Goal: Use online tool/utility: Utilize a website feature to perform a specific function

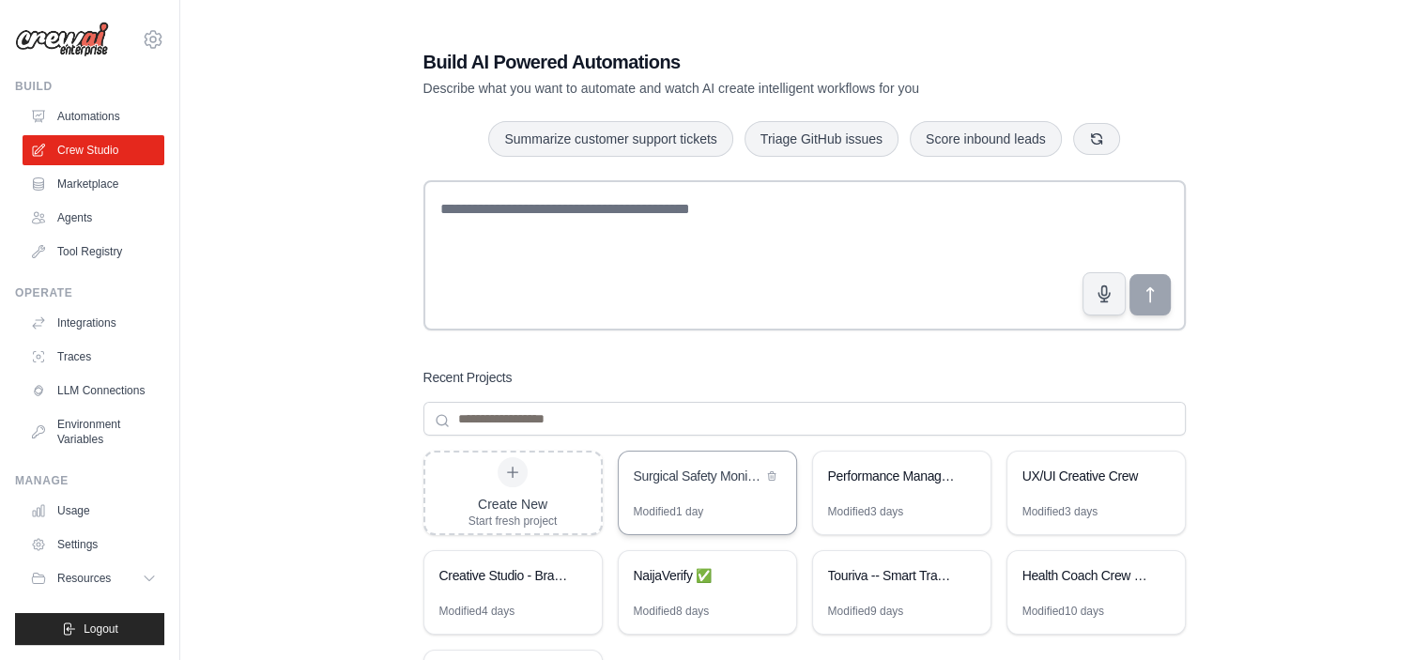
click at [731, 500] on div "Surgical Safety Monitoring Crew" at bounding box center [707, 478] width 177 height 53
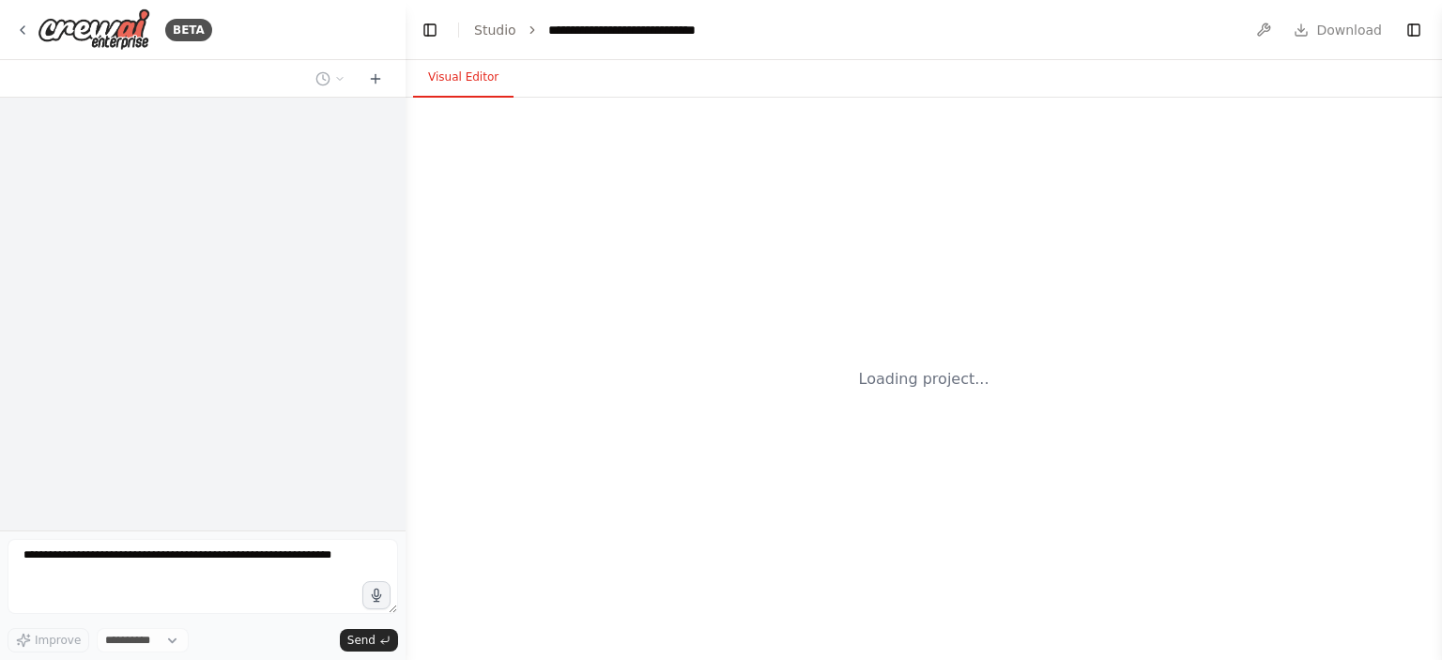
select select "****"
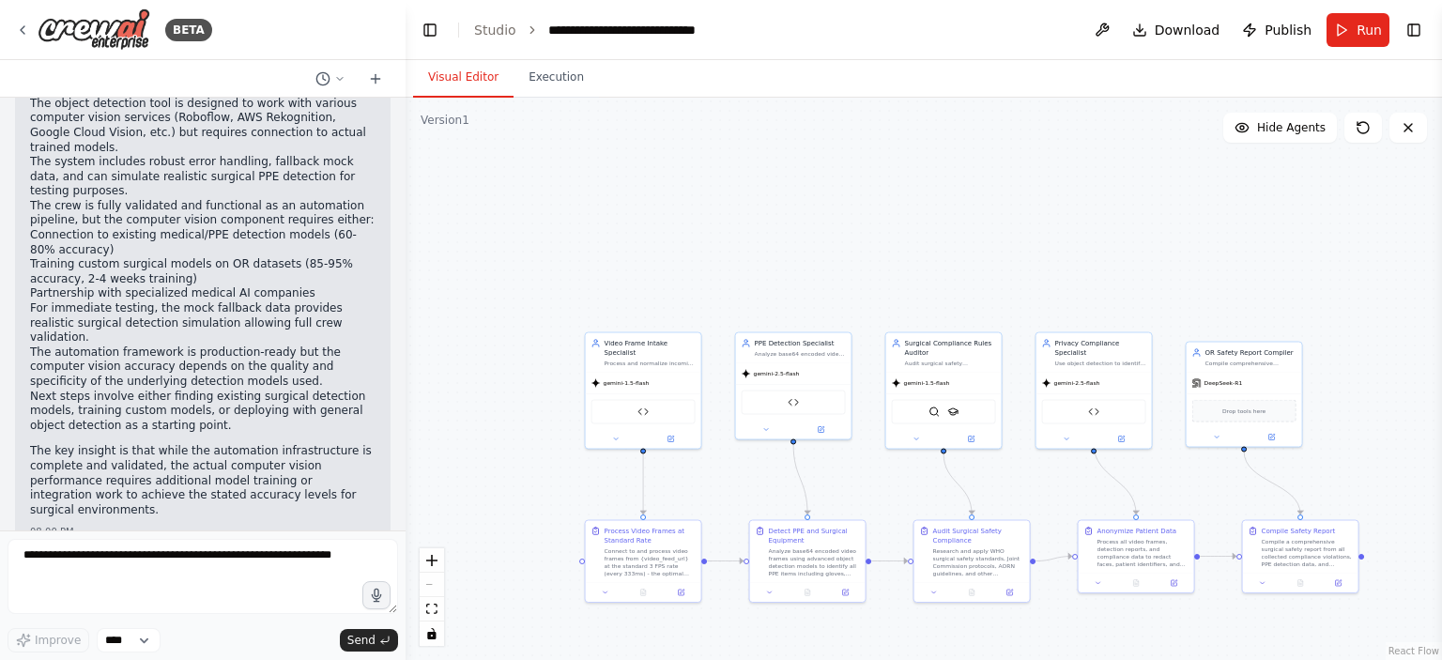
scroll to position [30756, 0]
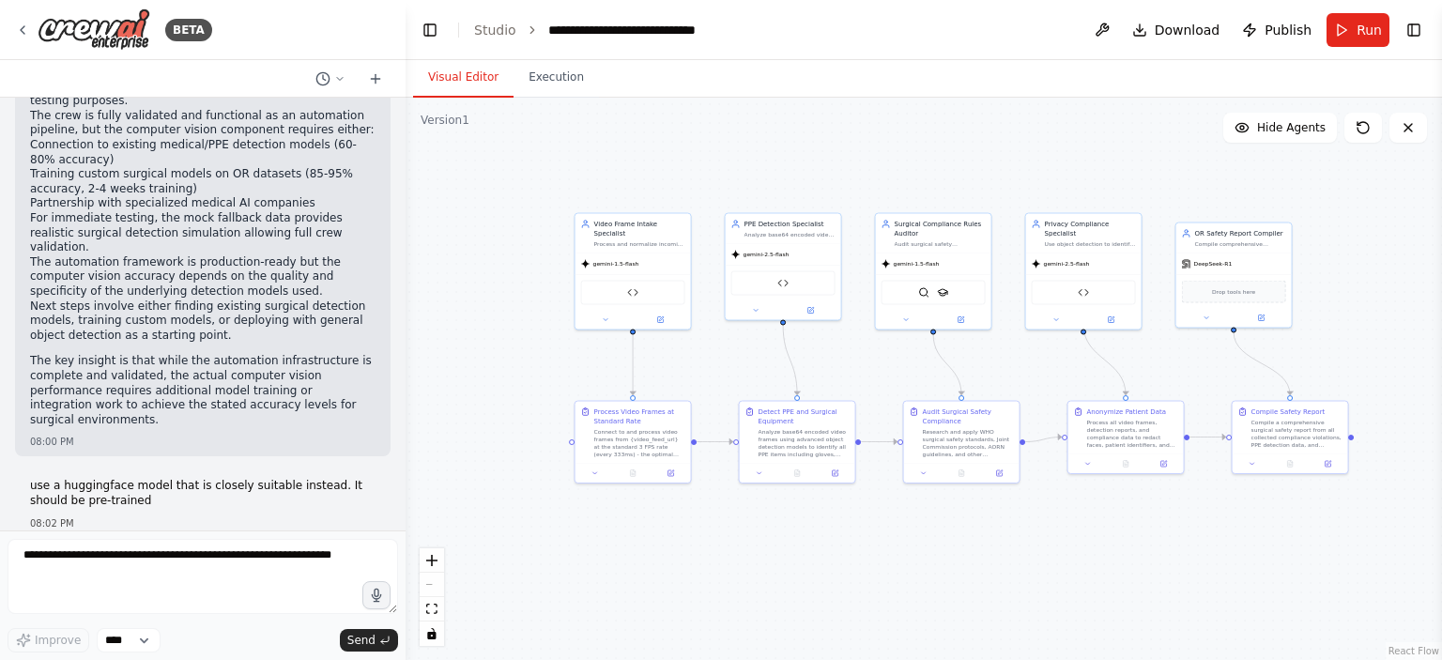
drag, startPoint x: 729, startPoint y: 487, endPoint x: 718, endPoint y: 368, distance: 119.7
click at [718, 368] on div ".deletable-edge-delete-btn { width: 20px; height: 20px; border: 0px solid #ffff…" at bounding box center [924, 379] width 1037 height 562
click at [1354, 27] on button "Run" at bounding box center [1358, 30] width 63 height 34
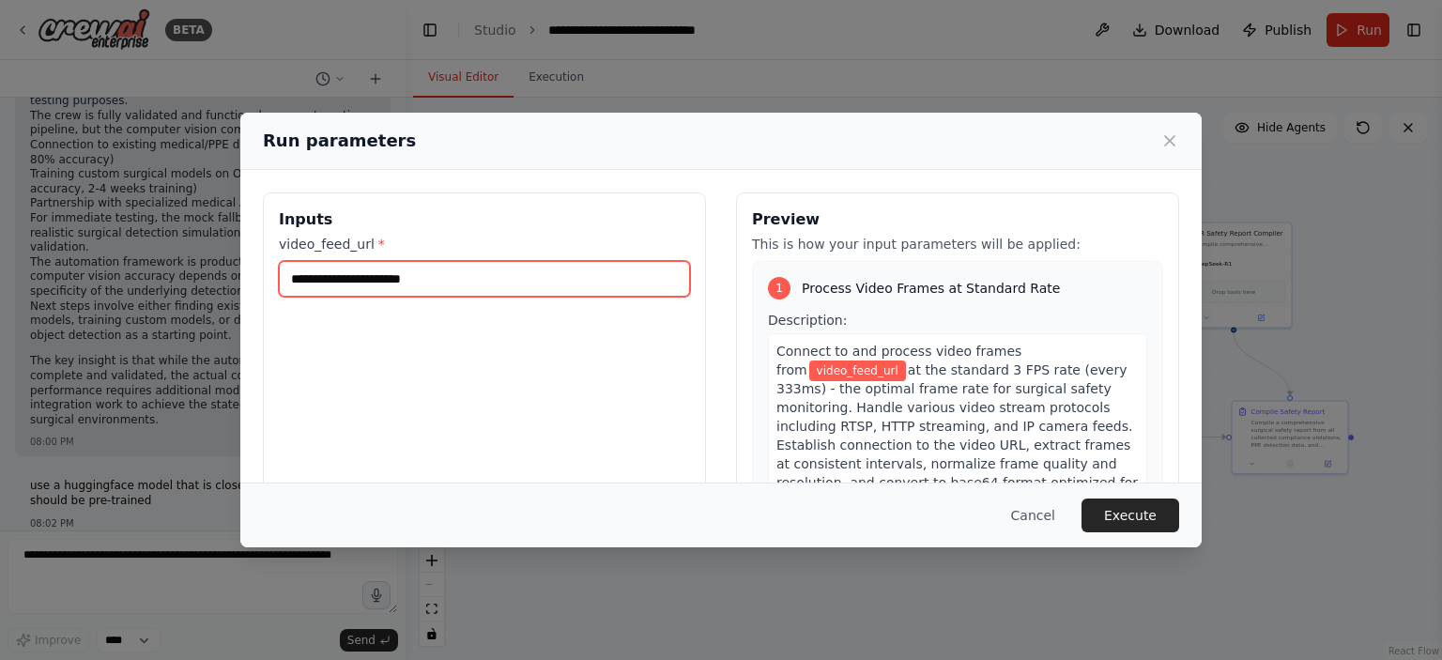
click at [457, 269] on input "video_feed_url *" at bounding box center [484, 279] width 411 height 36
paste input "**********"
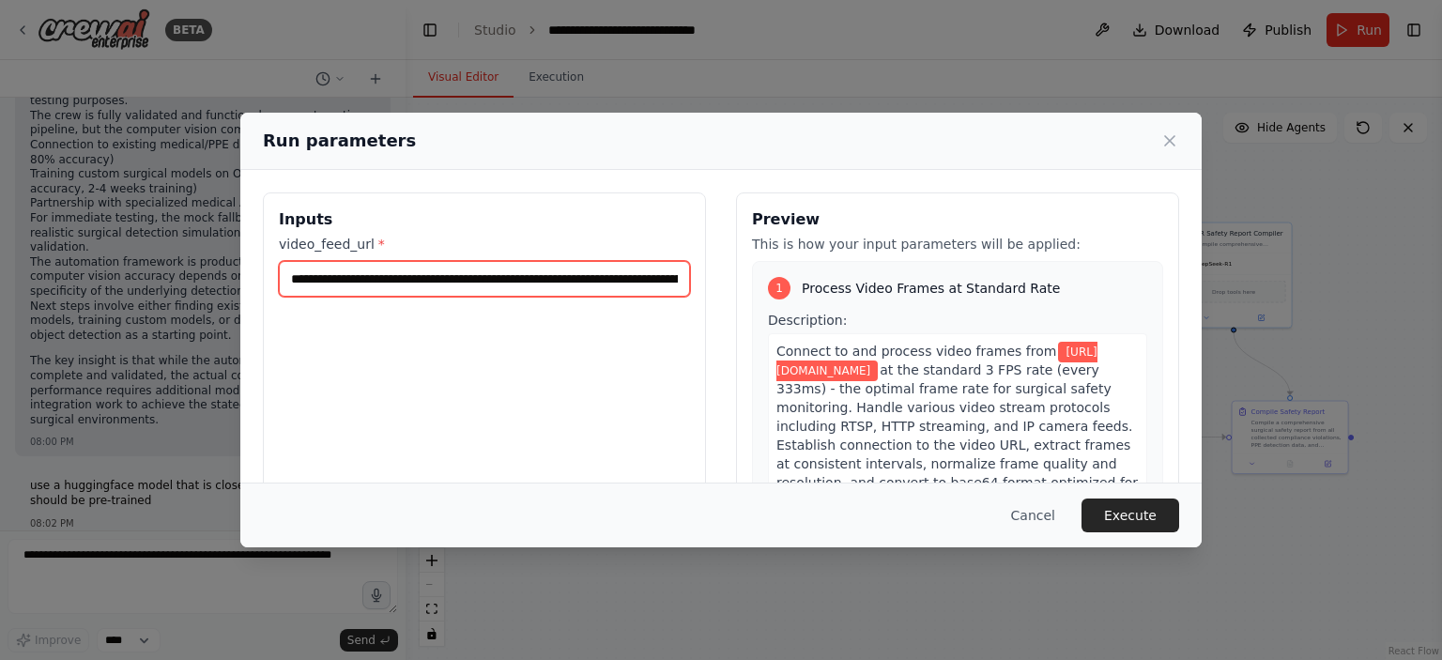
scroll to position [0, 169]
type input "**********"
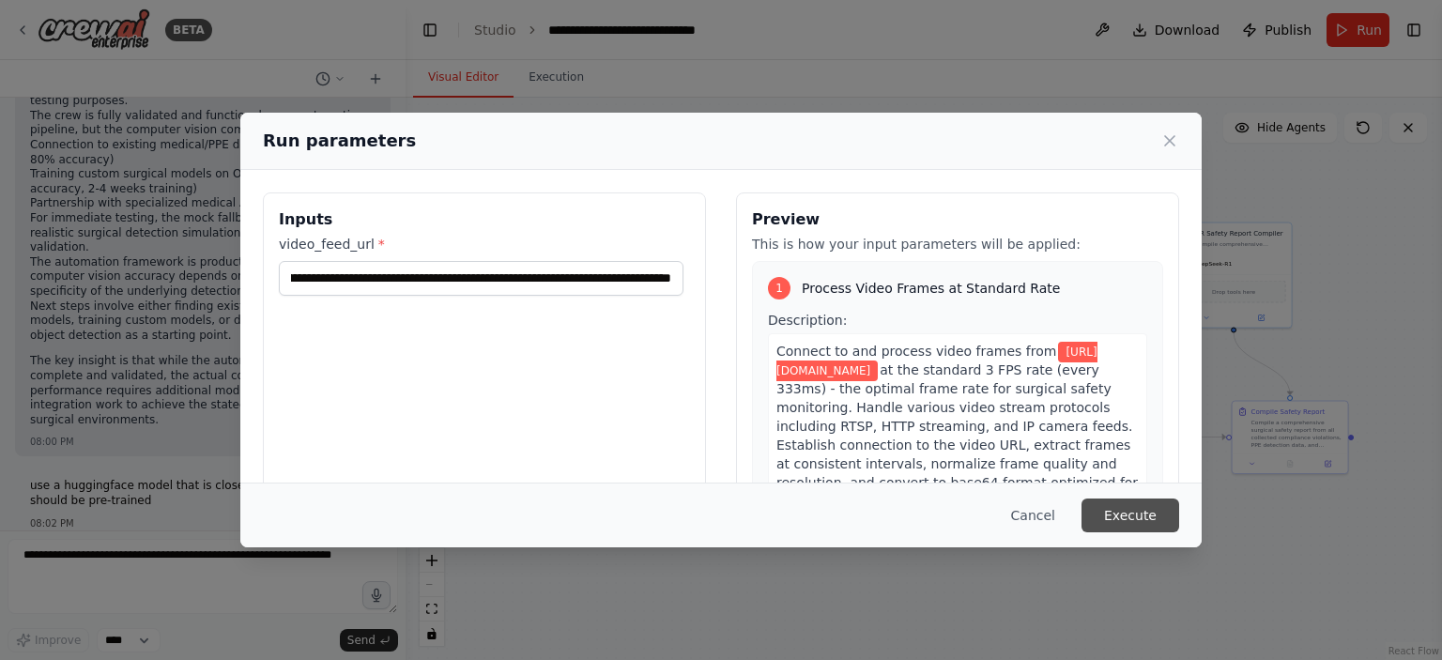
scroll to position [0, 0]
click at [1115, 513] on button "Execute" at bounding box center [1131, 516] width 98 height 34
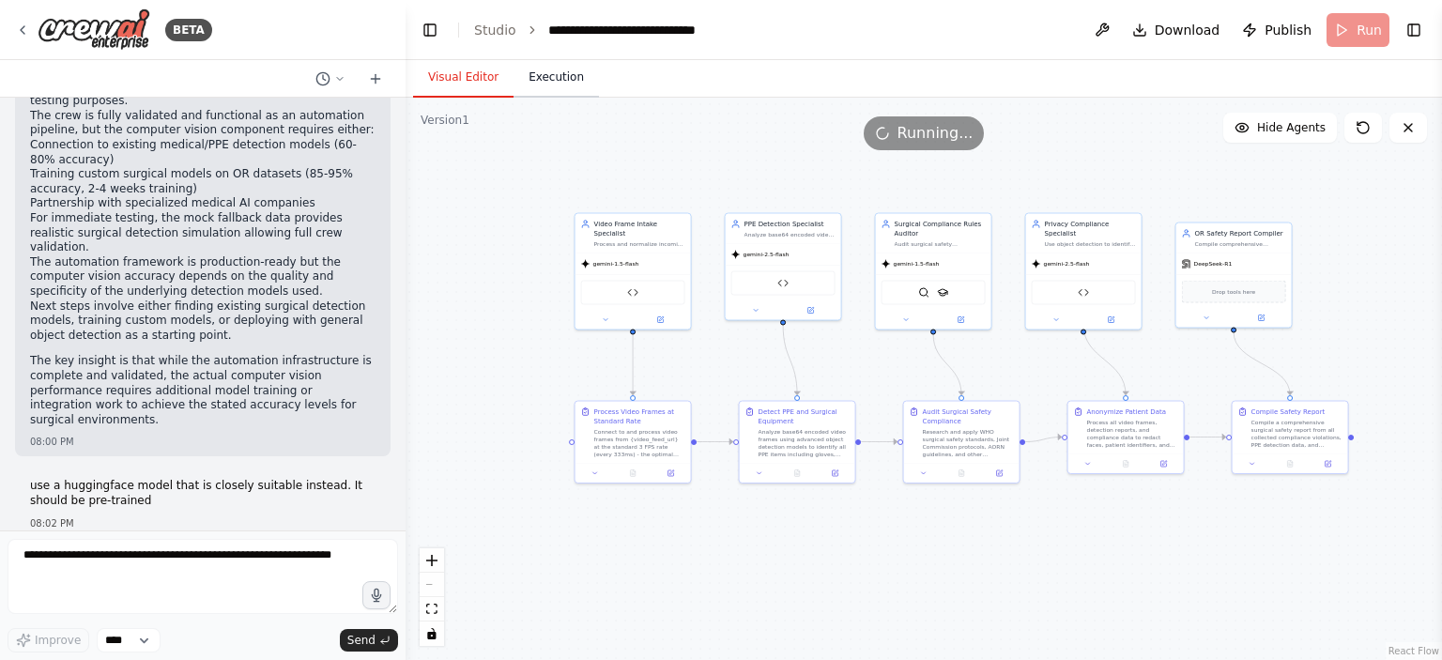
click at [552, 85] on button "Execution" at bounding box center [556, 77] width 85 height 39
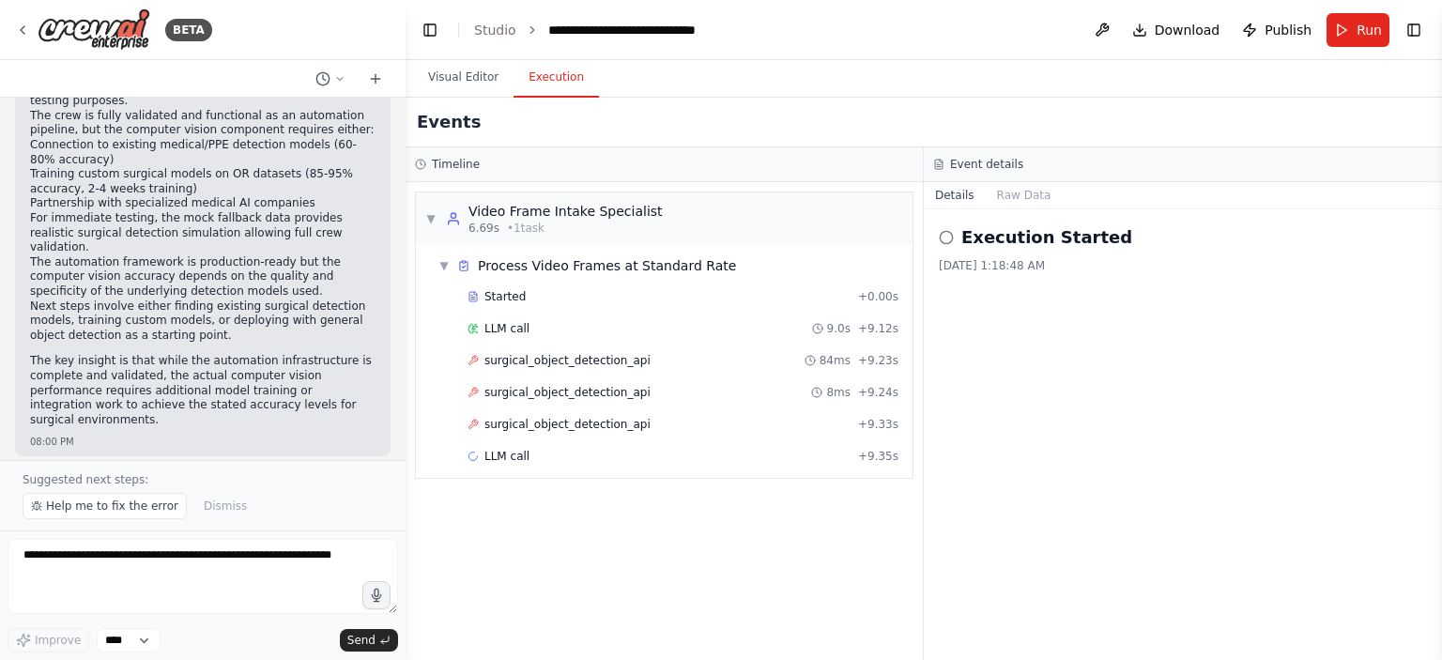
scroll to position [42715, 0]
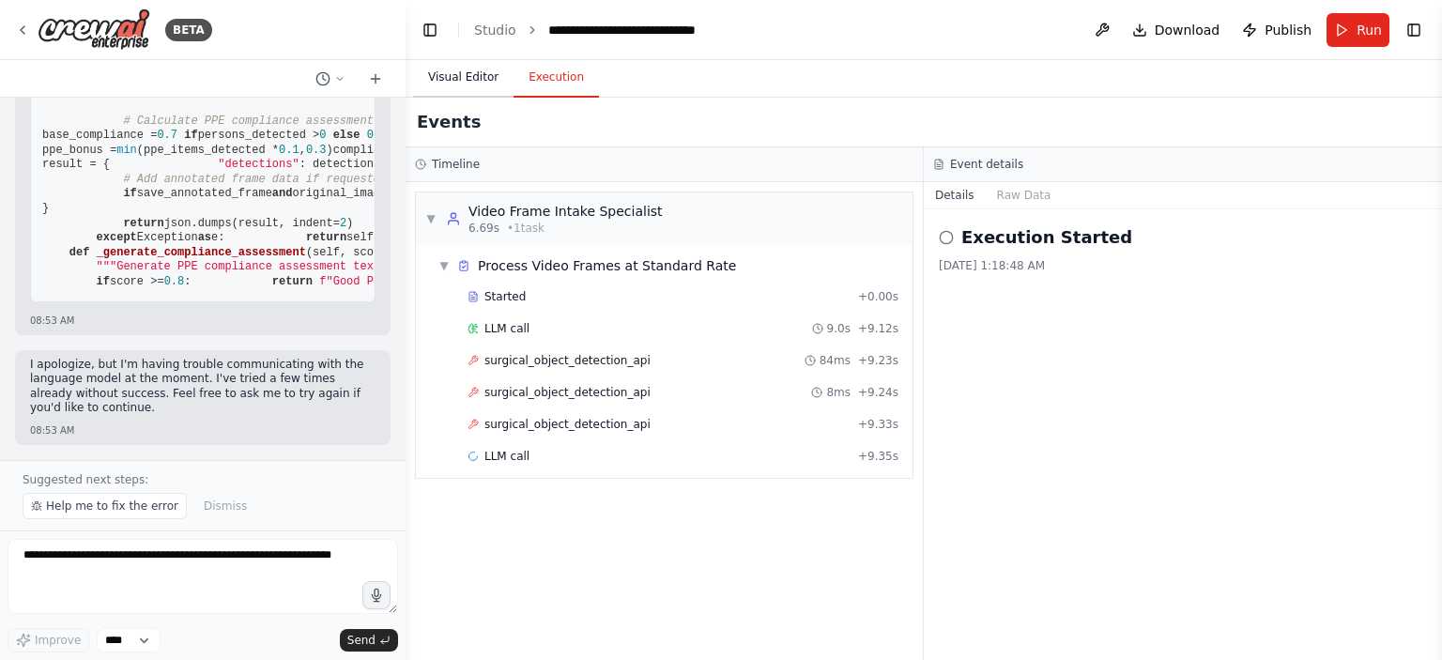
click at [434, 78] on button "Visual Editor" at bounding box center [463, 77] width 100 height 39
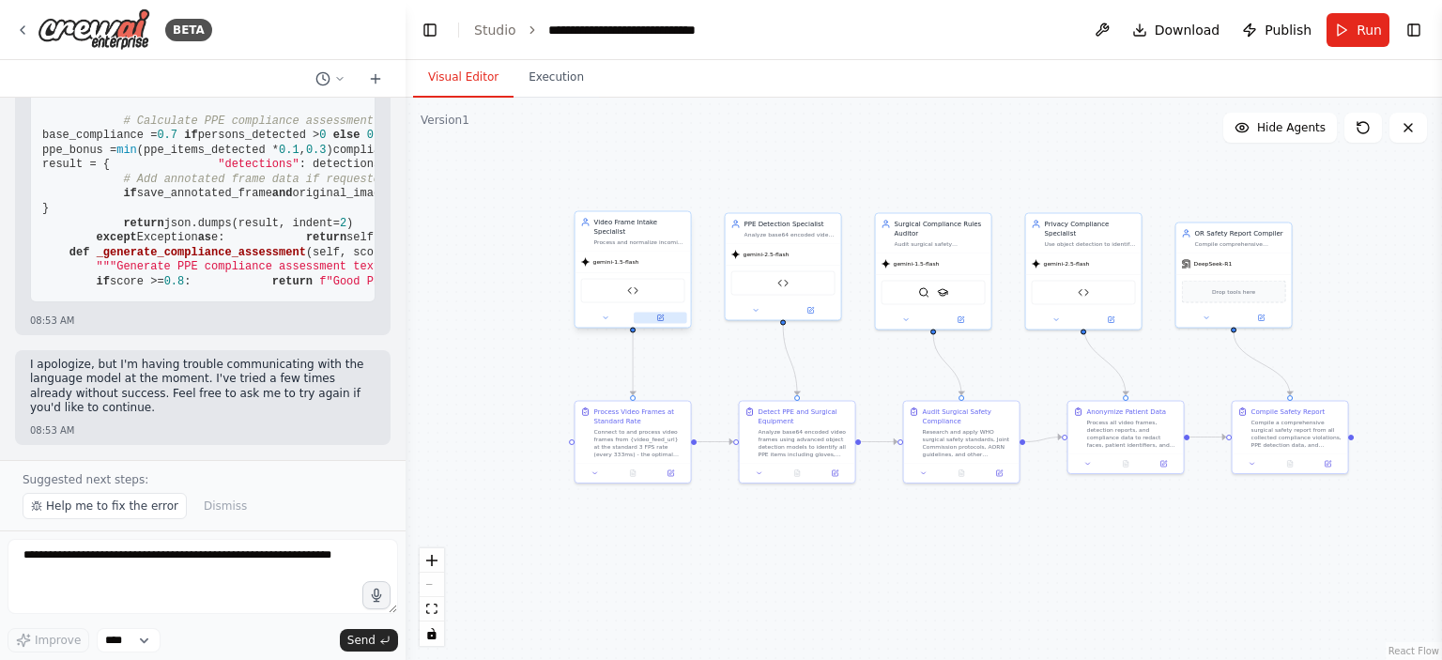
click at [666, 313] on button at bounding box center [661, 318] width 54 height 11
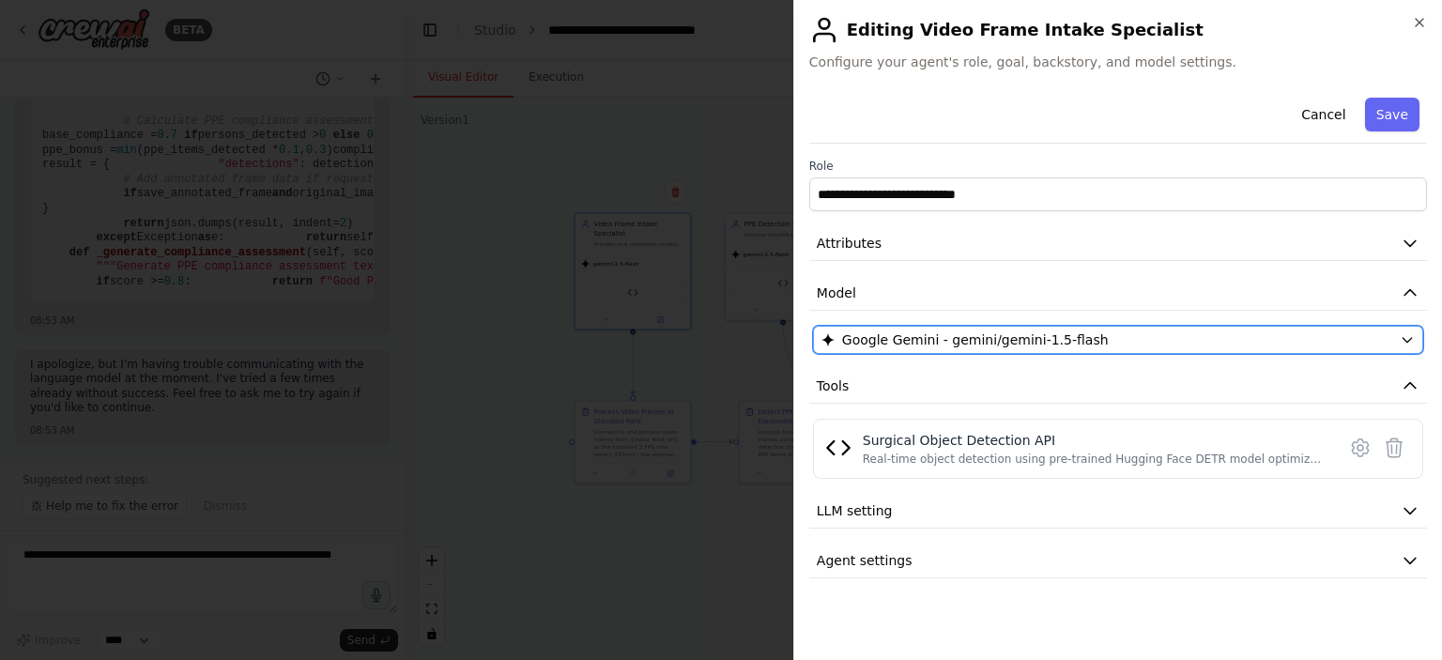
click at [963, 341] on span "Google Gemini - gemini/gemini-1.5-flash" at bounding box center [975, 340] width 267 height 19
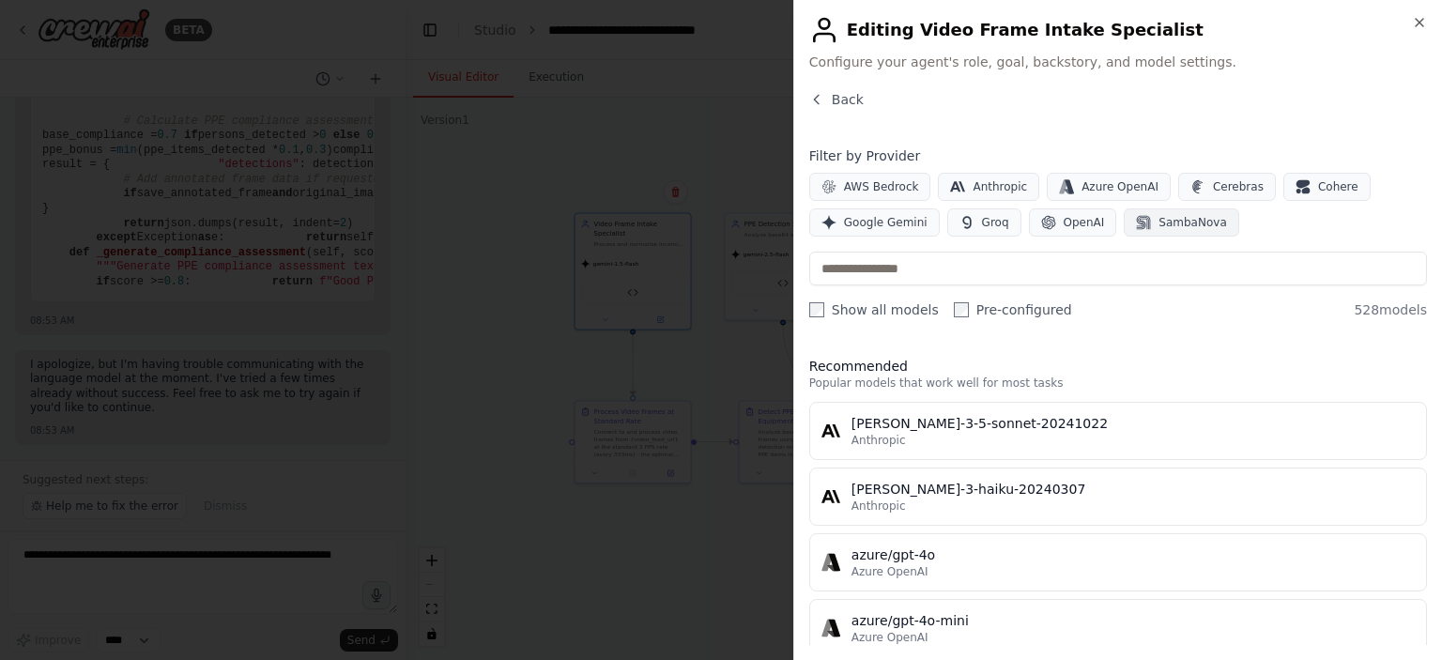
click at [1159, 224] on span "SambaNova" at bounding box center [1193, 222] width 68 height 15
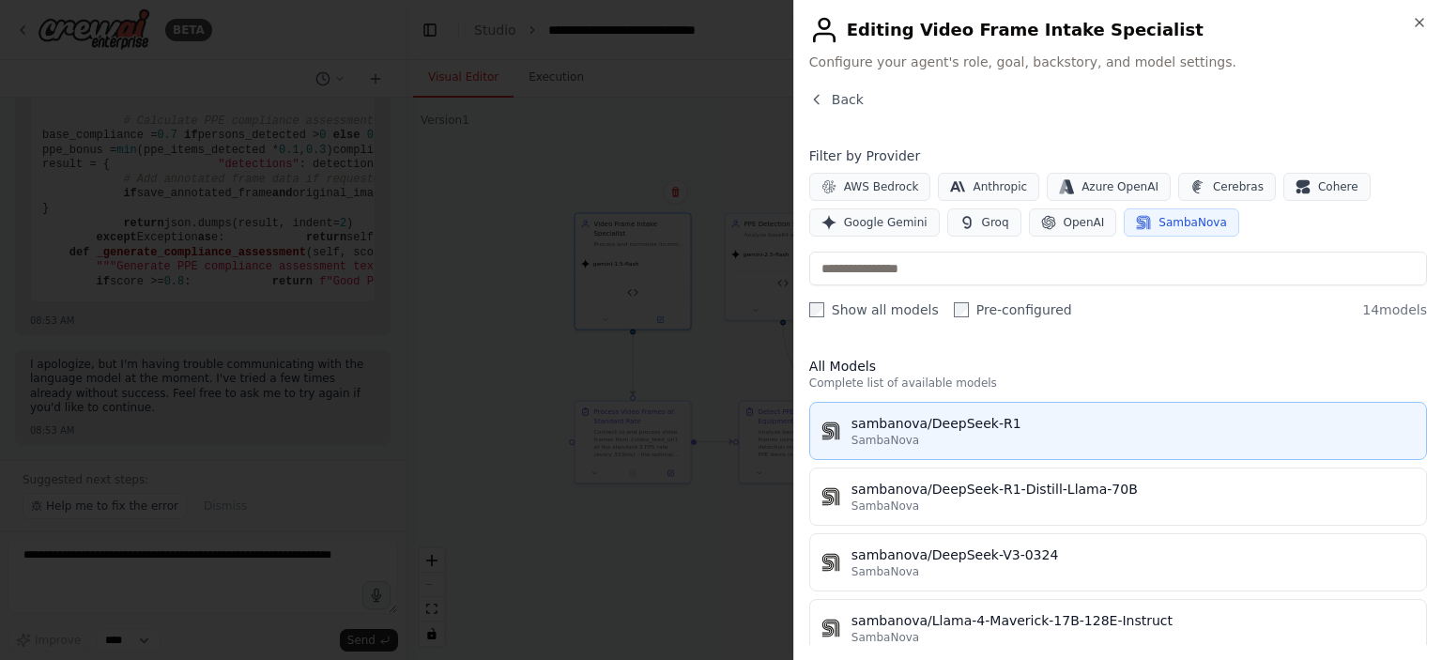
click at [931, 428] on div "sambanova/DeepSeek-R1" at bounding box center [1133, 423] width 563 height 19
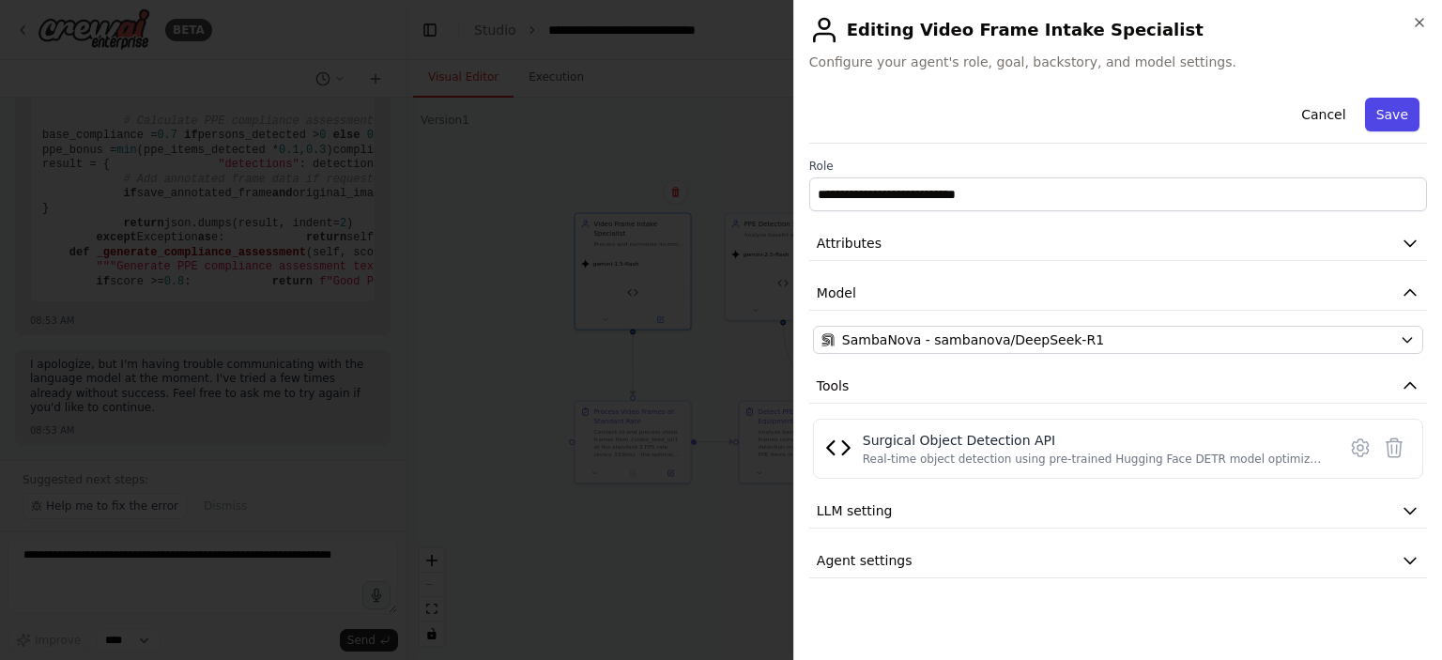
click at [1387, 122] on button "Save" at bounding box center [1392, 115] width 54 height 34
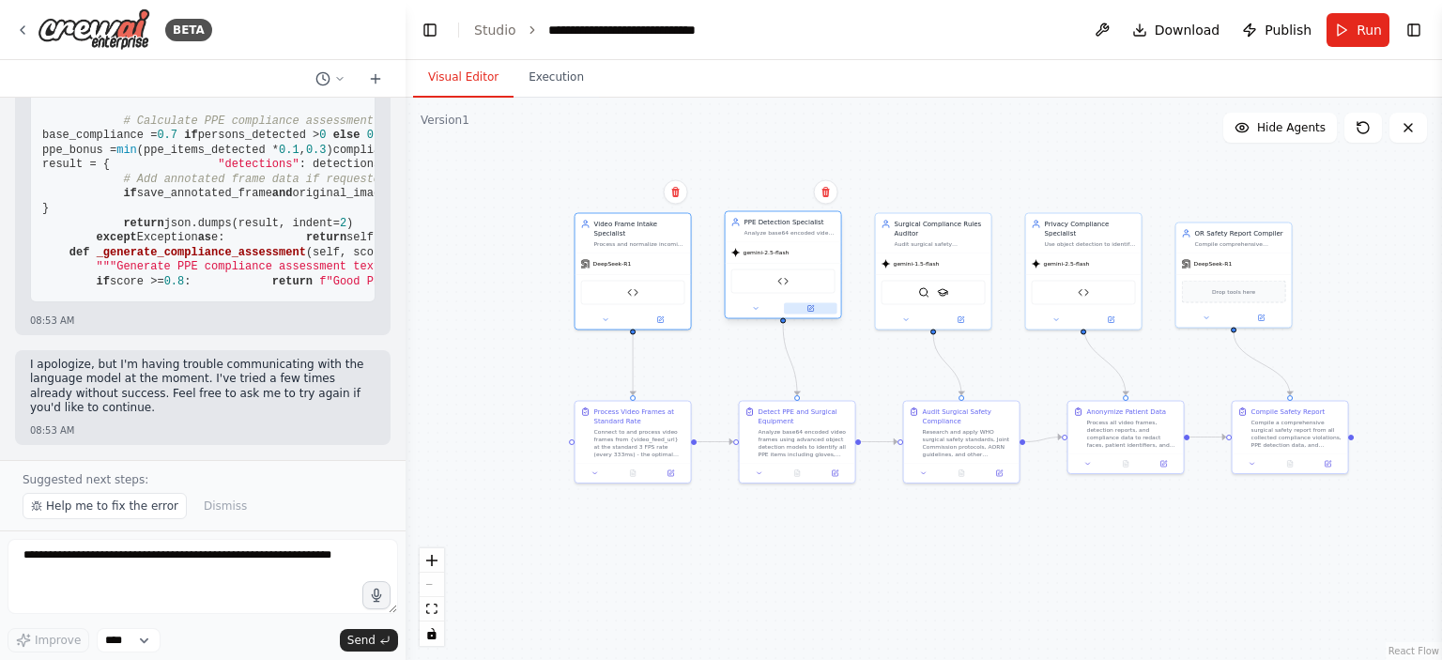
click at [813, 310] on icon at bounding box center [810, 309] width 6 height 6
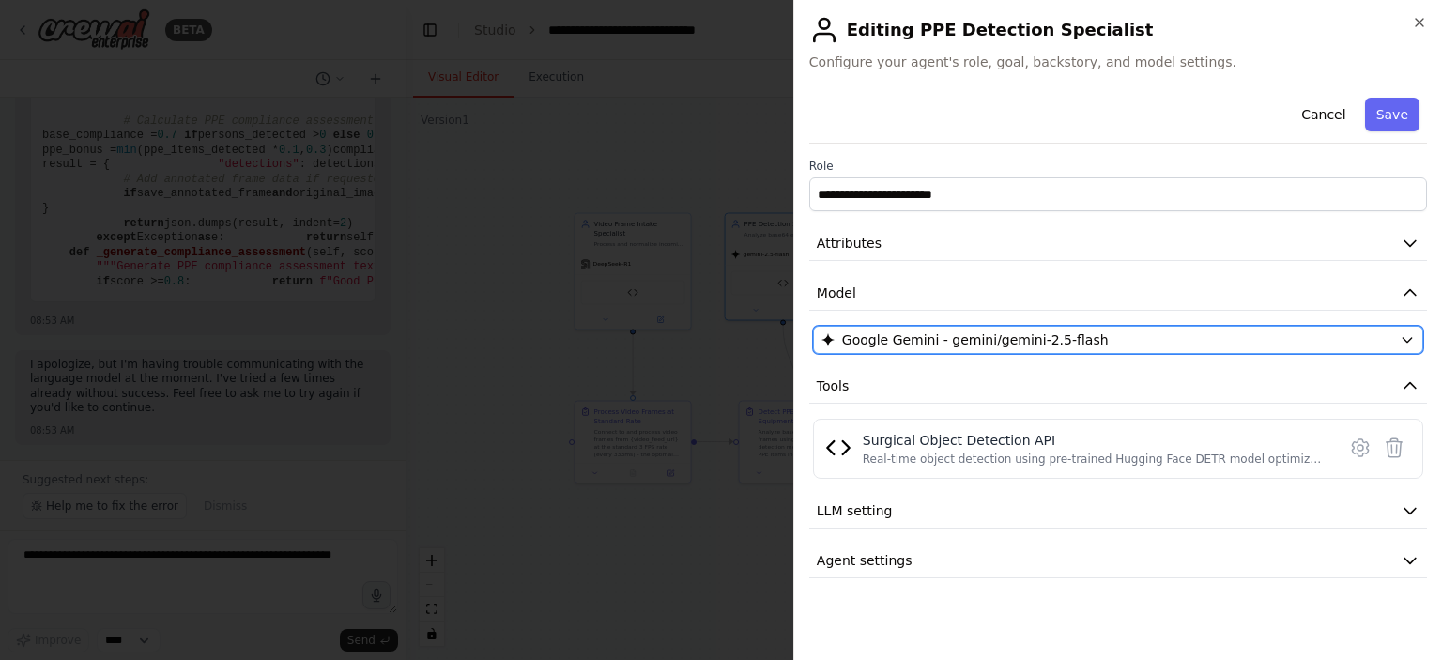
click at [1051, 331] on span "Google Gemini - gemini/gemini-2.5-flash" at bounding box center [975, 340] width 267 height 19
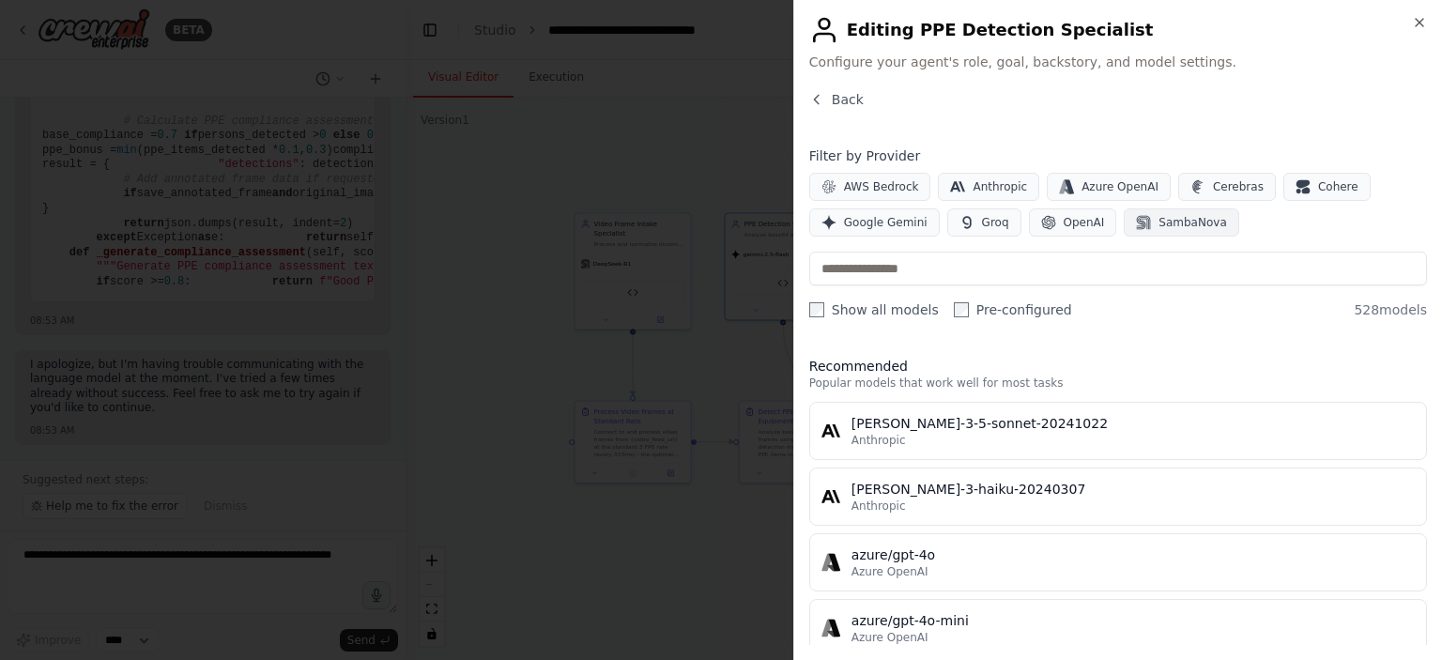
click at [1171, 221] on span "SambaNova" at bounding box center [1193, 222] width 68 height 15
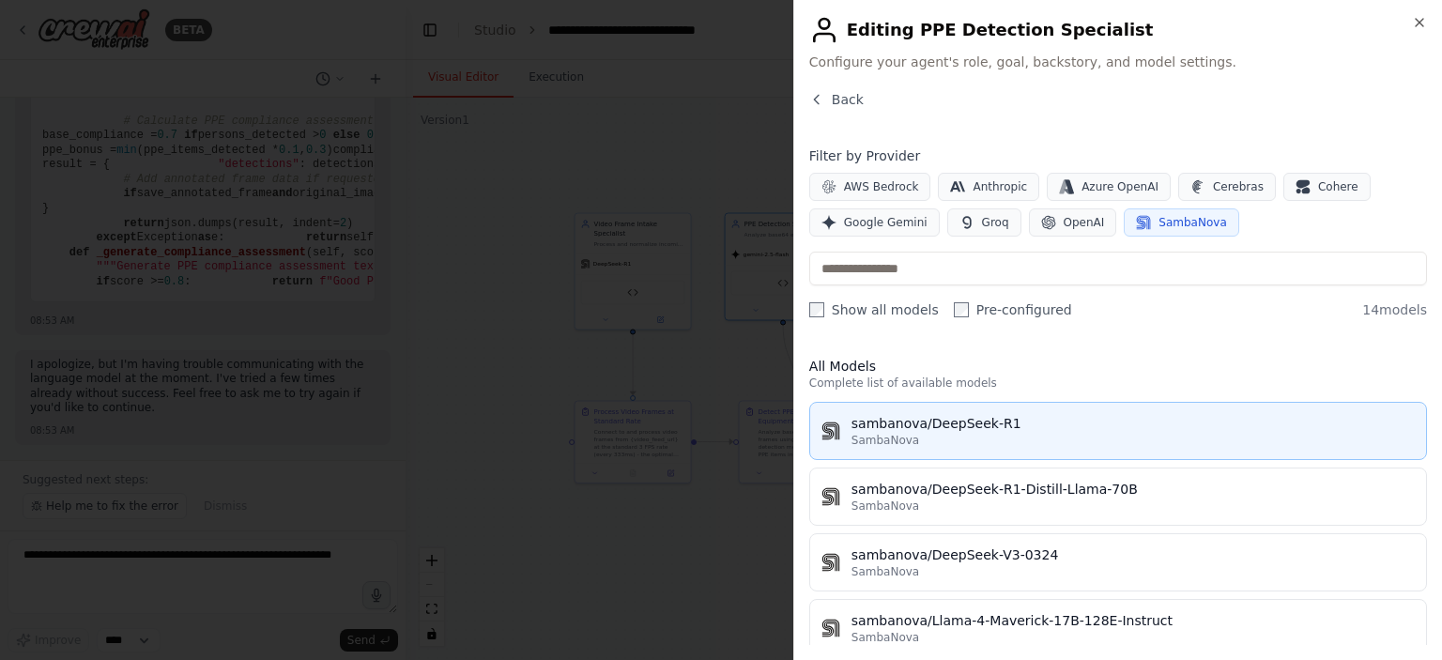
click at [899, 423] on div "sambanova/DeepSeek-R1" at bounding box center [1133, 423] width 563 height 19
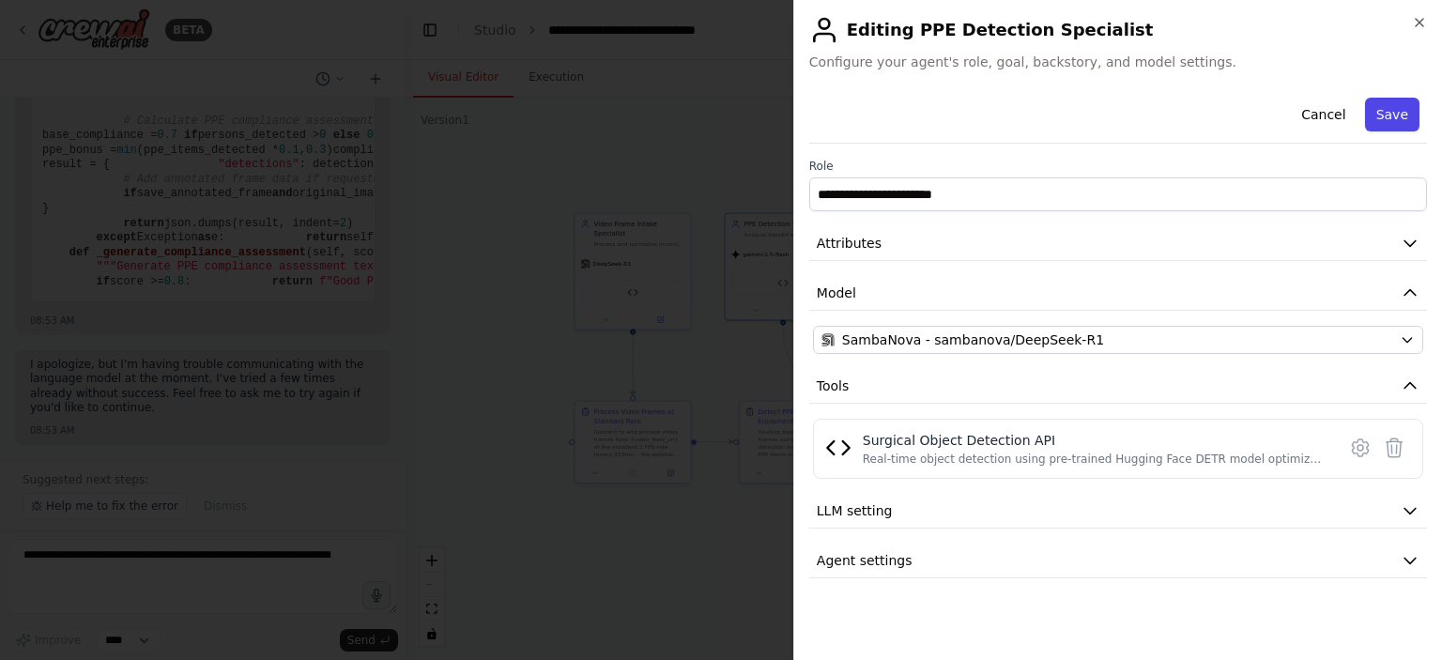
click at [1396, 117] on button "Save" at bounding box center [1392, 115] width 54 height 34
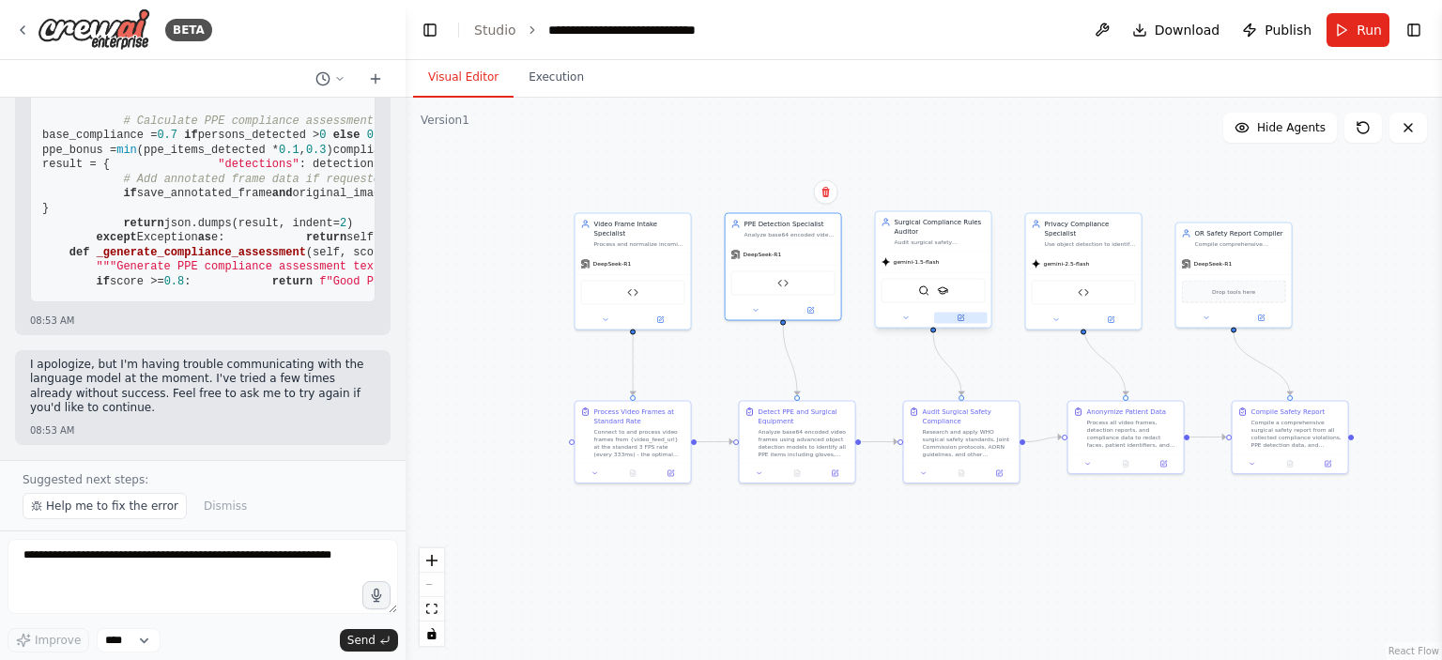
click at [965, 319] on button at bounding box center [961, 318] width 54 height 11
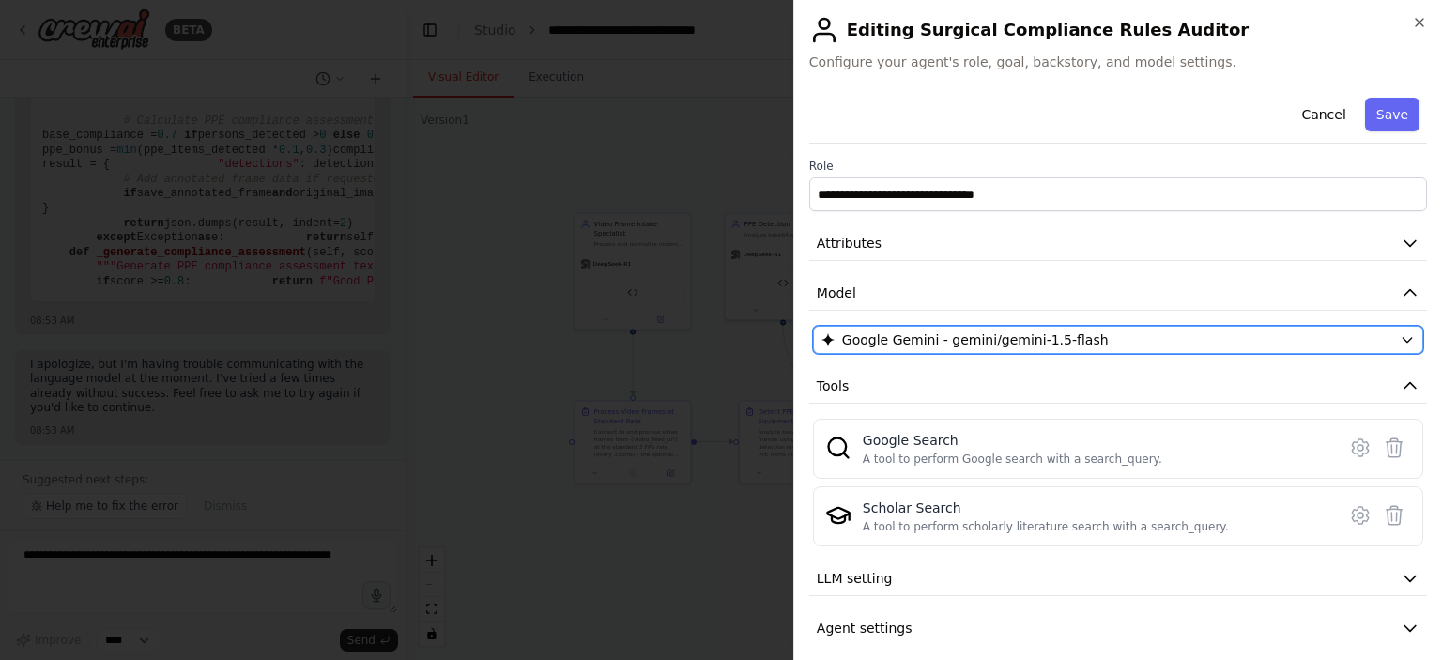
click at [1007, 337] on span "Google Gemini - gemini/gemini-1.5-flash" at bounding box center [975, 340] width 267 height 19
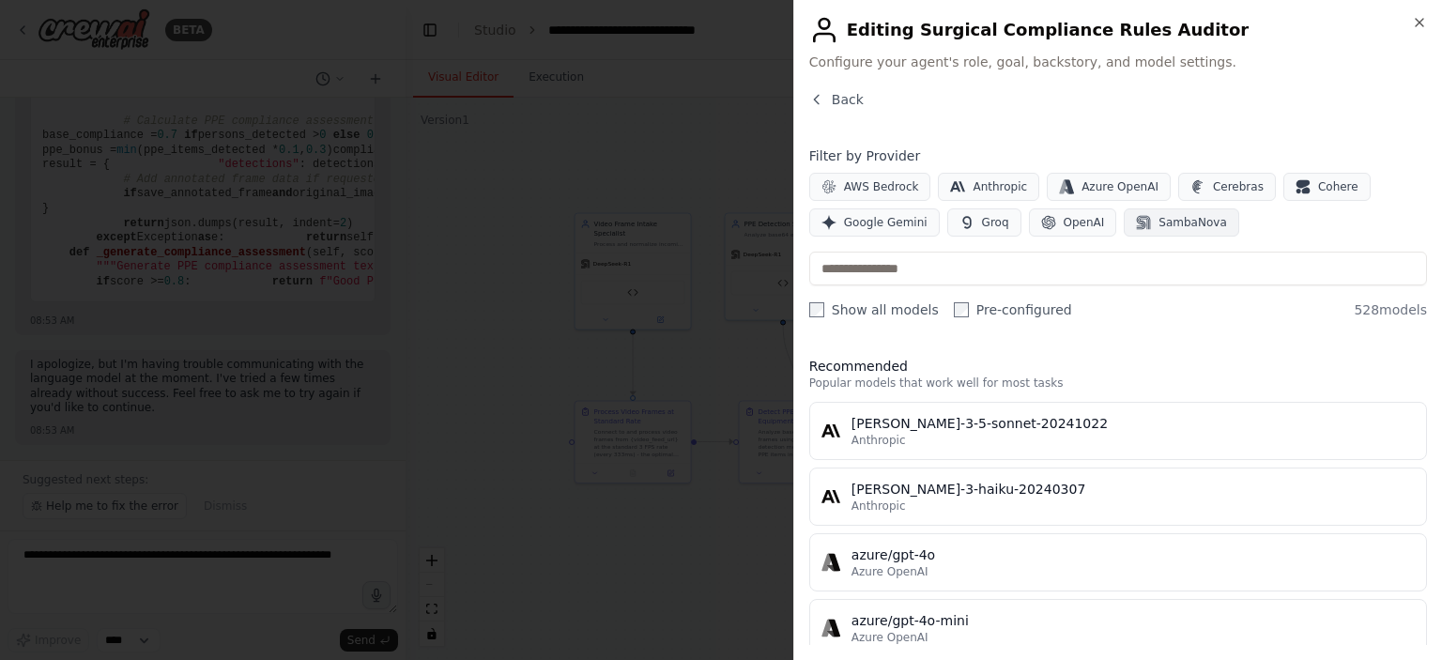
click at [1159, 221] on span "SambaNova" at bounding box center [1193, 222] width 68 height 15
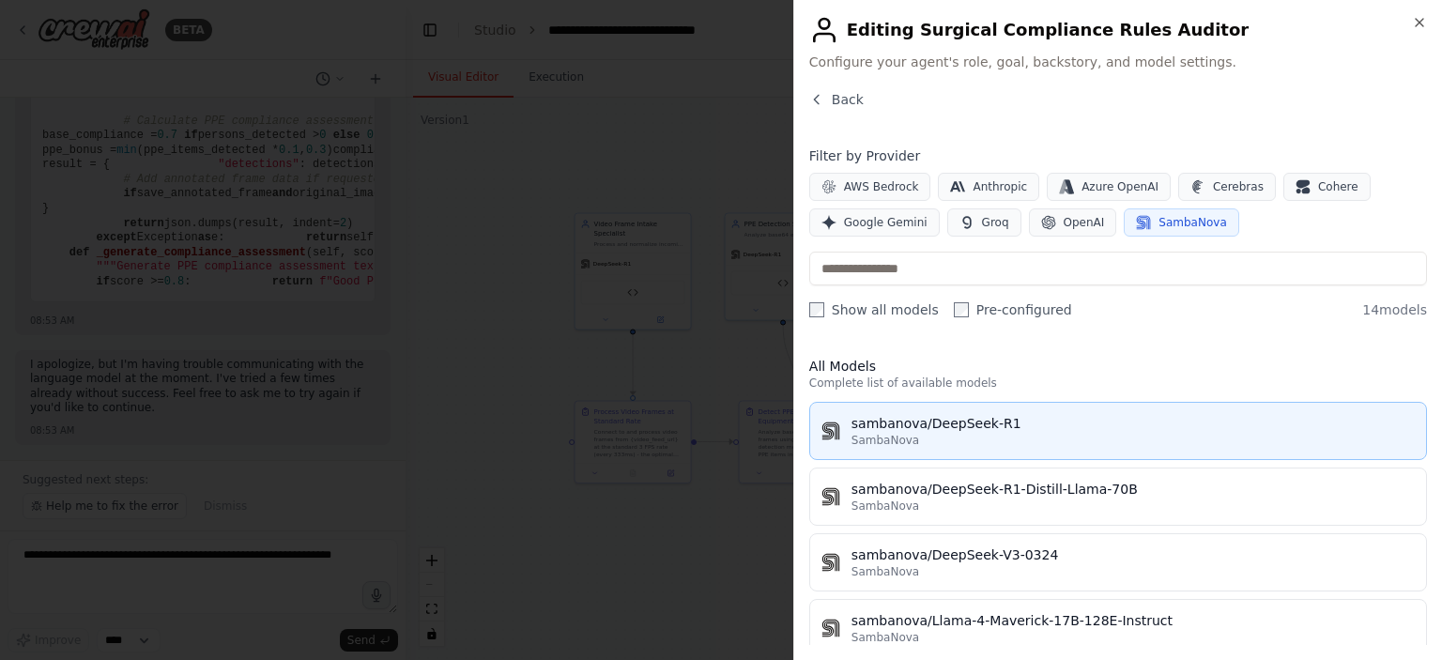
click at [915, 427] on div "sambanova/DeepSeek-R1" at bounding box center [1133, 423] width 563 height 19
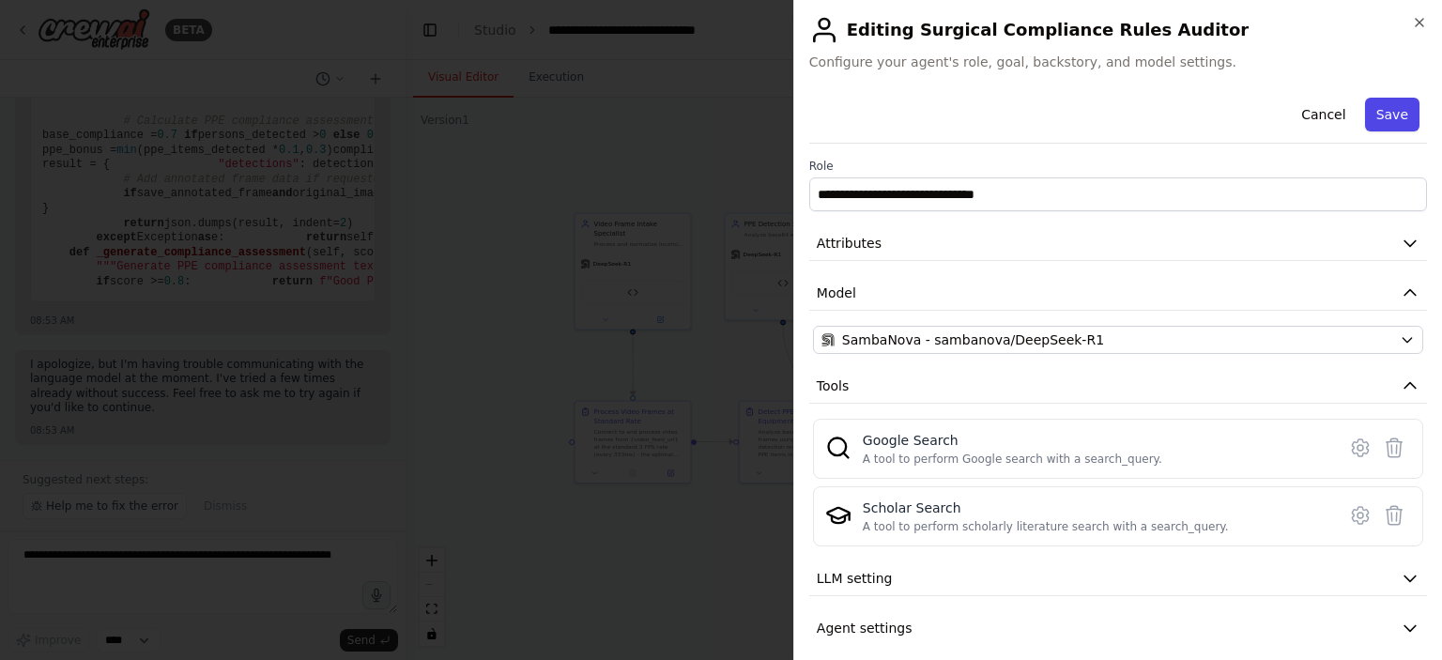
click at [1374, 121] on button "Save" at bounding box center [1392, 115] width 54 height 34
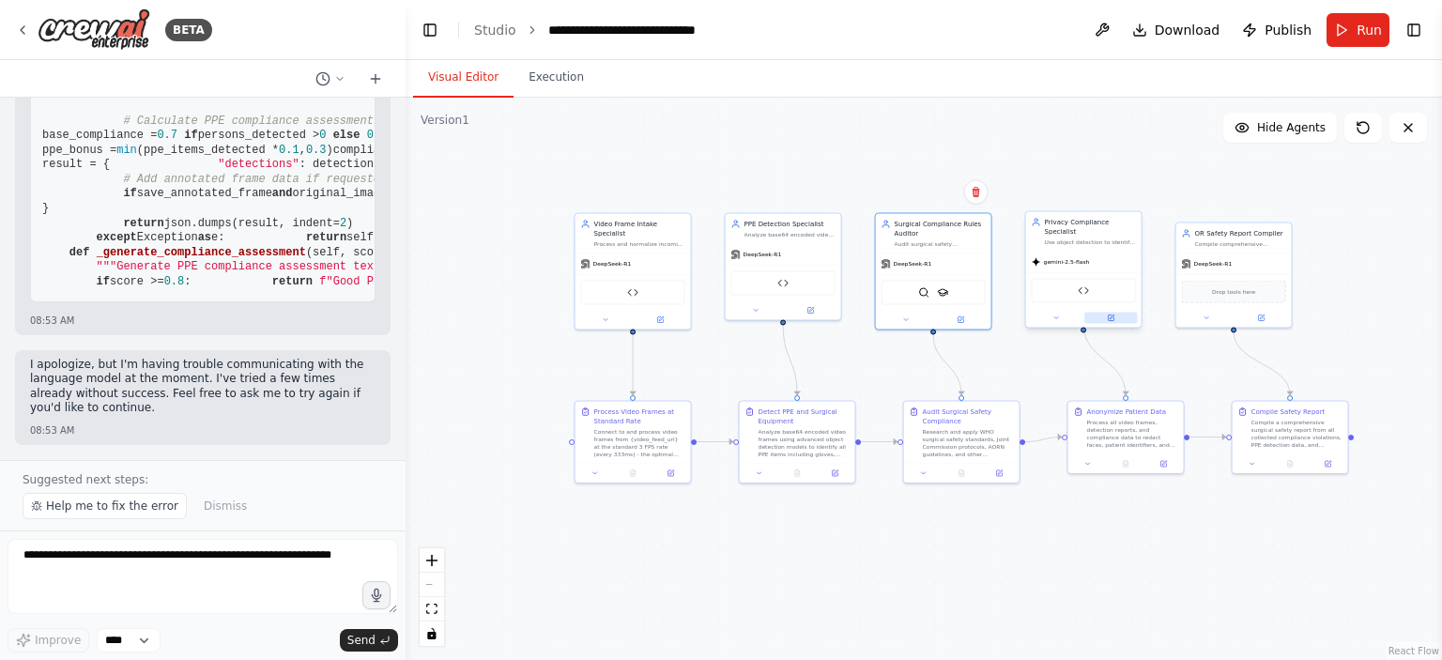
click at [1119, 313] on button at bounding box center [1111, 318] width 54 height 11
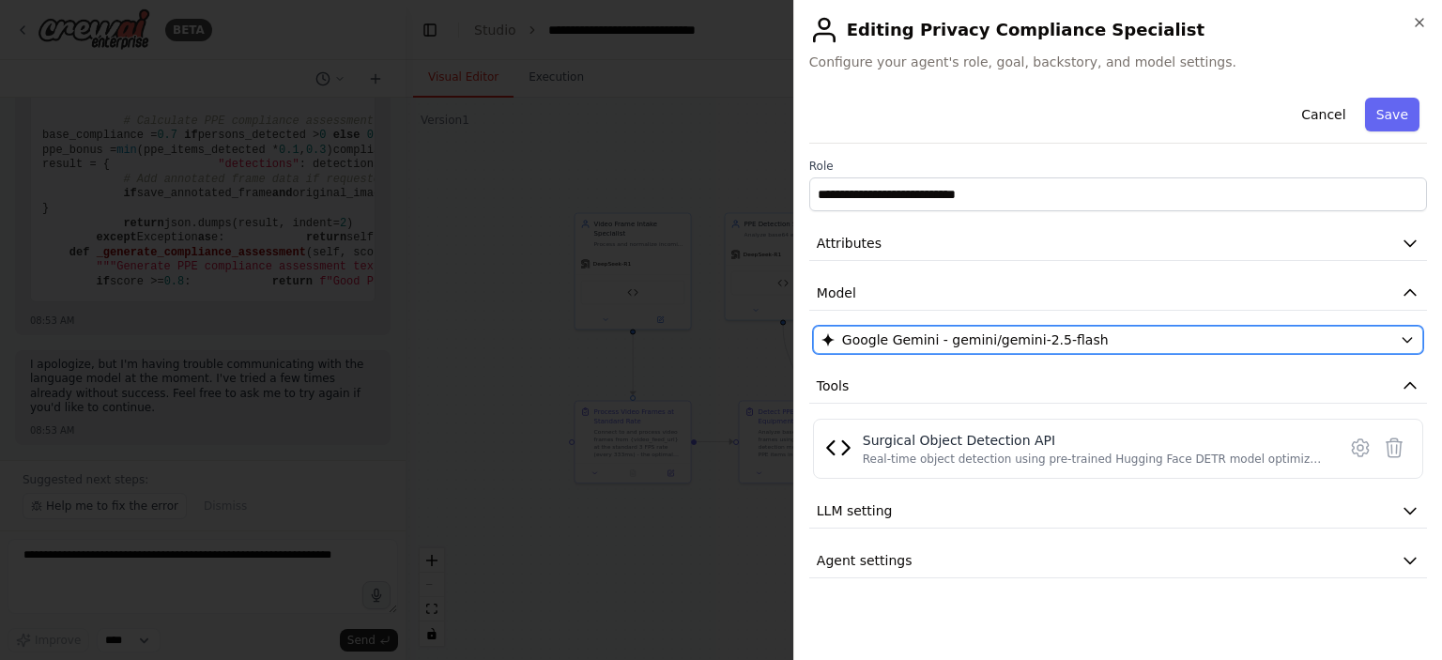
click at [1040, 340] on span "Google Gemini - gemini/gemini-2.5-flash" at bounding box center [975, 340] width 267 height 19
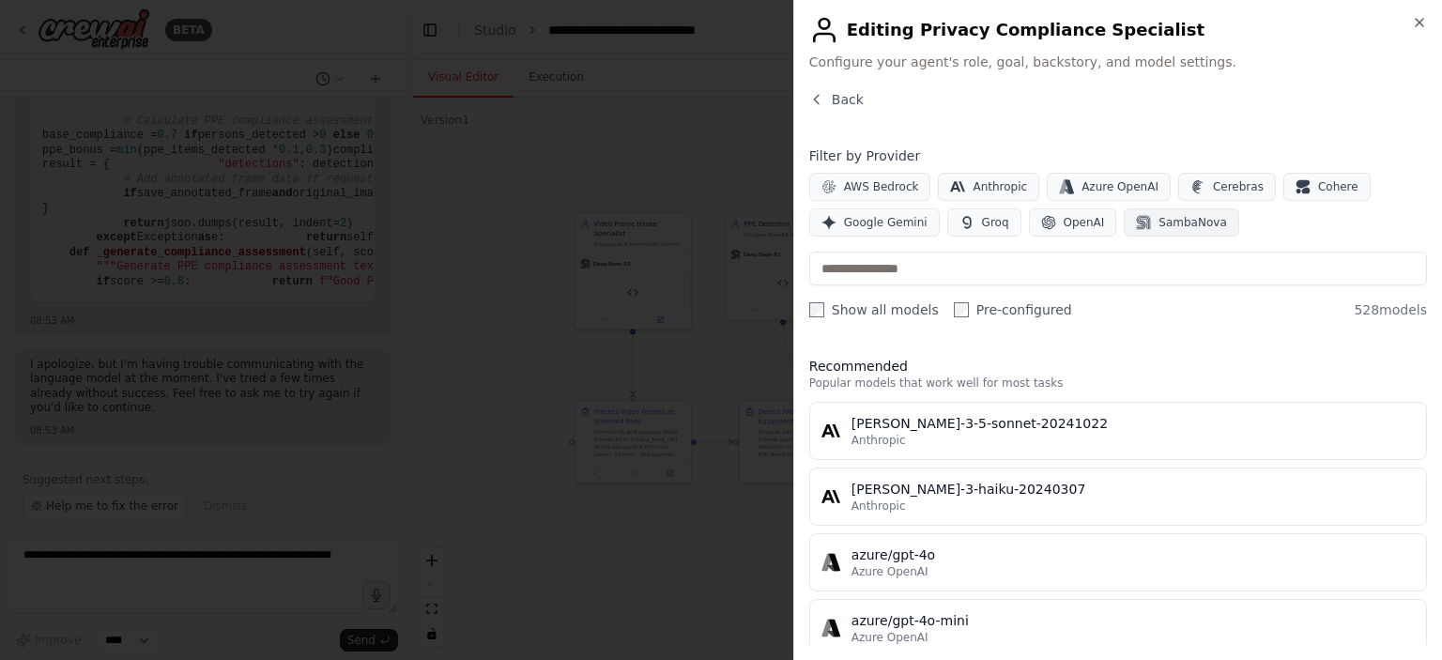
click at [1169, 226] on span "SambaNova" at bounding box center [1193, 222] width 68 height 15
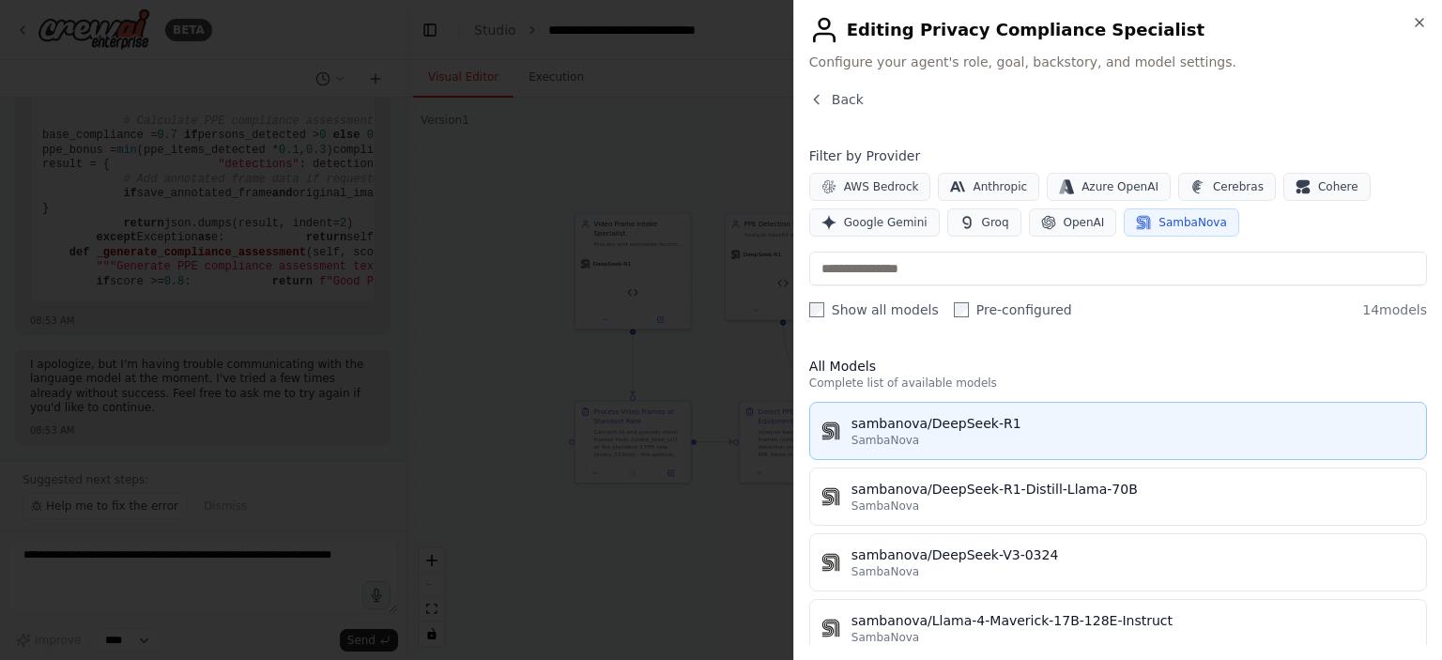
click at [979, 424] on div "sambanova/DeepSeek-R1" at bounding box center [1133, 423] width 563 height 19
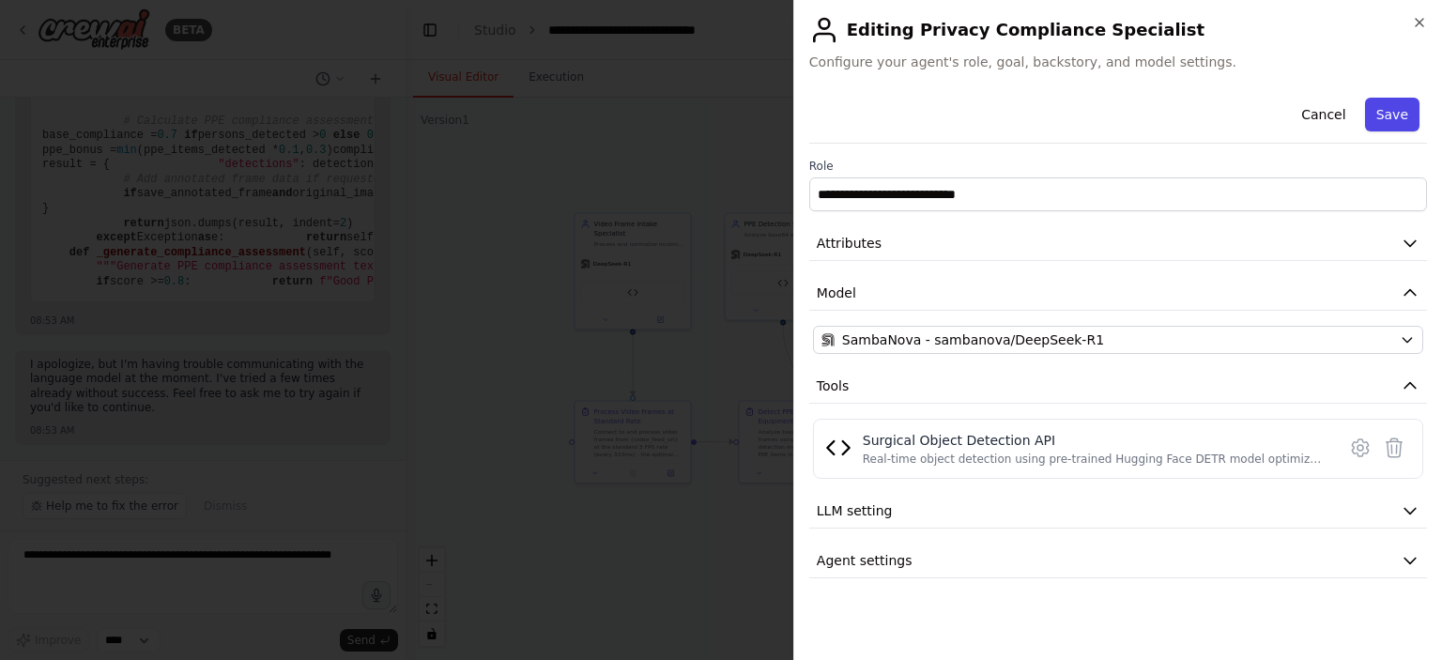
click at [1404, 127] on button "Save" at bounding box center [1392, 115] width 54 height 34
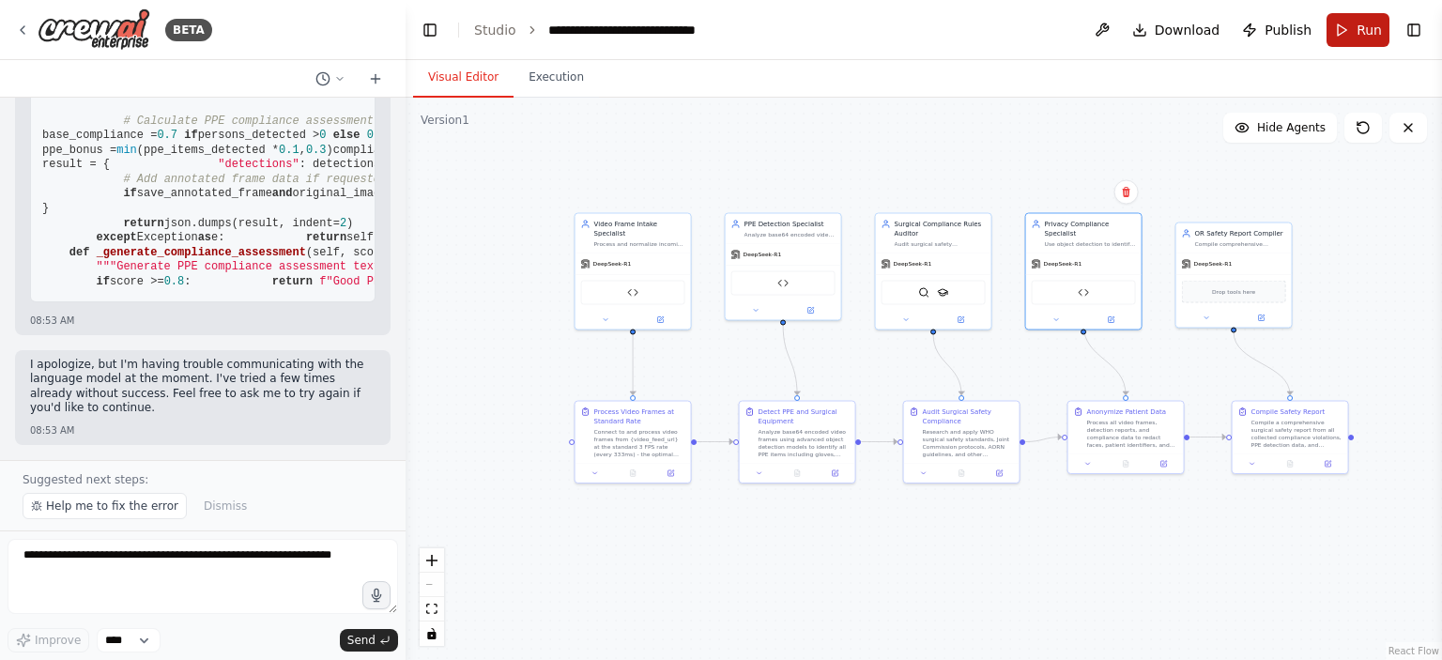
click at [1361, 23] on span "Run" at bounding box center [1369, 30] width 25 height 19
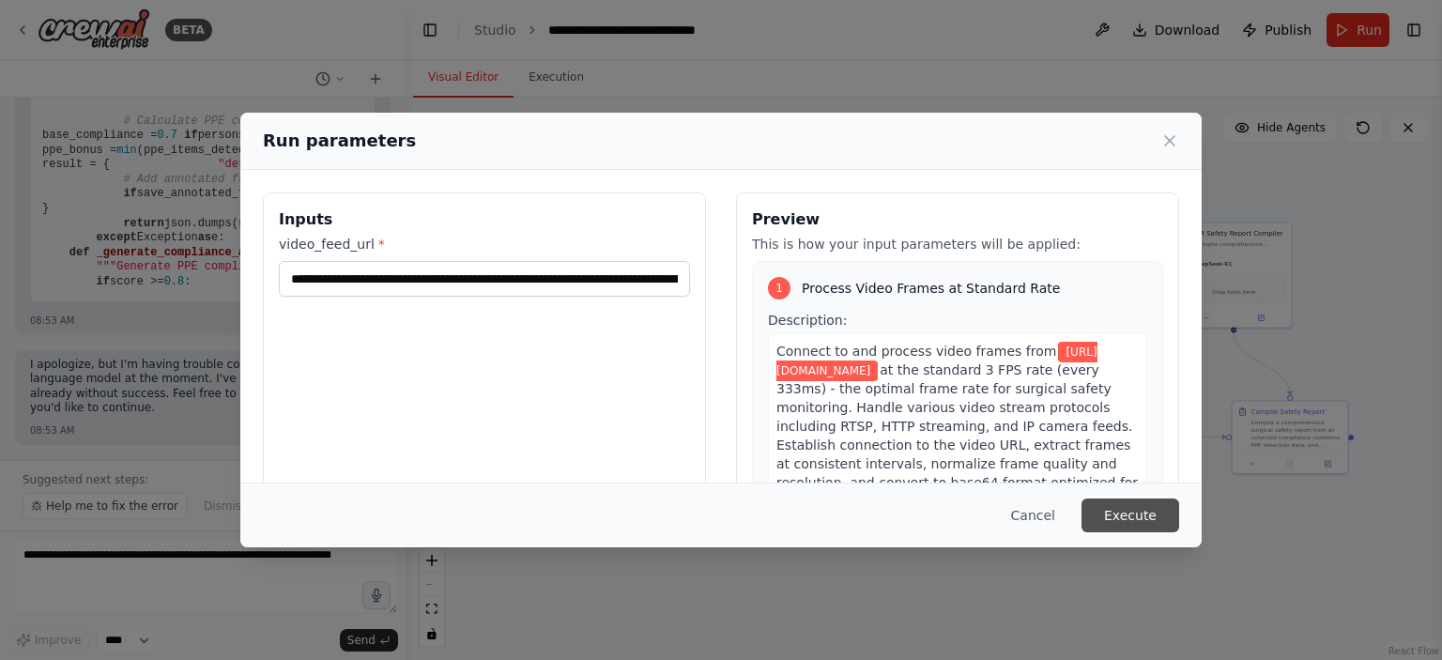
click at [1133, 529] on button "Execute" at bounding box center [1131, 516] width 98 height 34
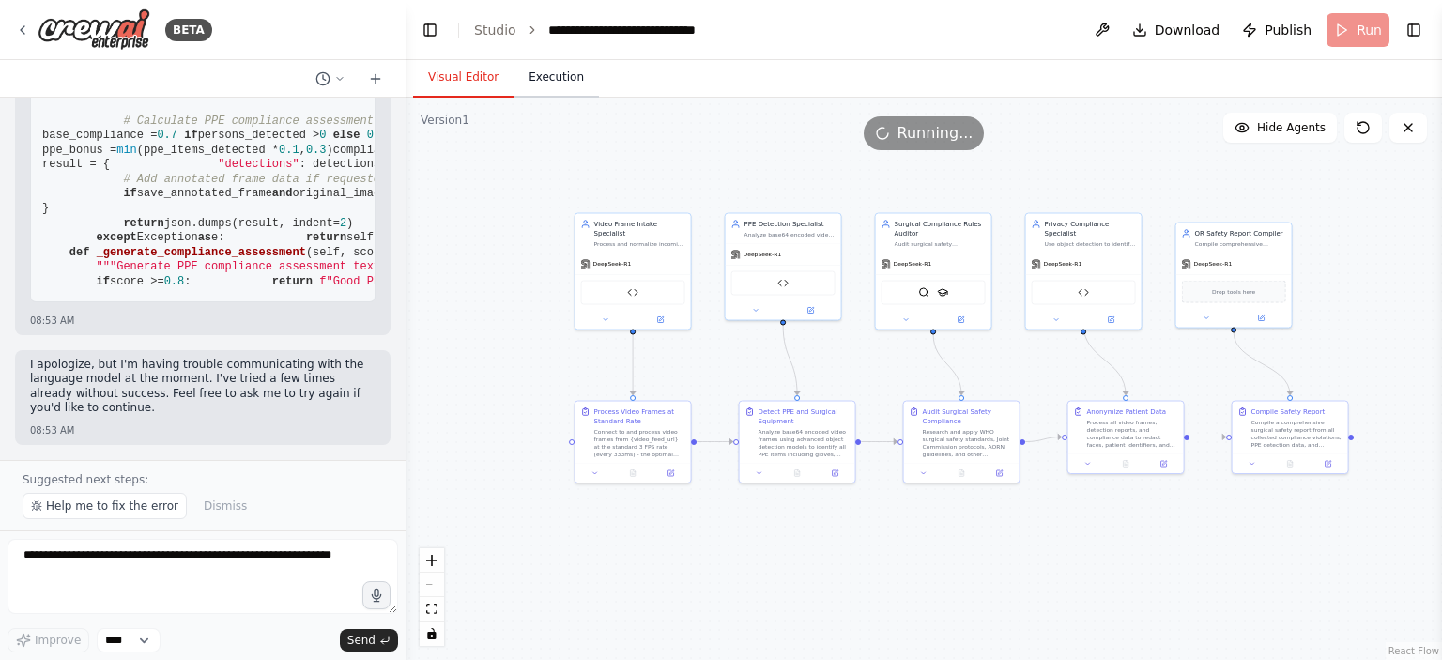
click at [548, 82] on button "Execution" at bounding box center [556, 77] width 85 height 39
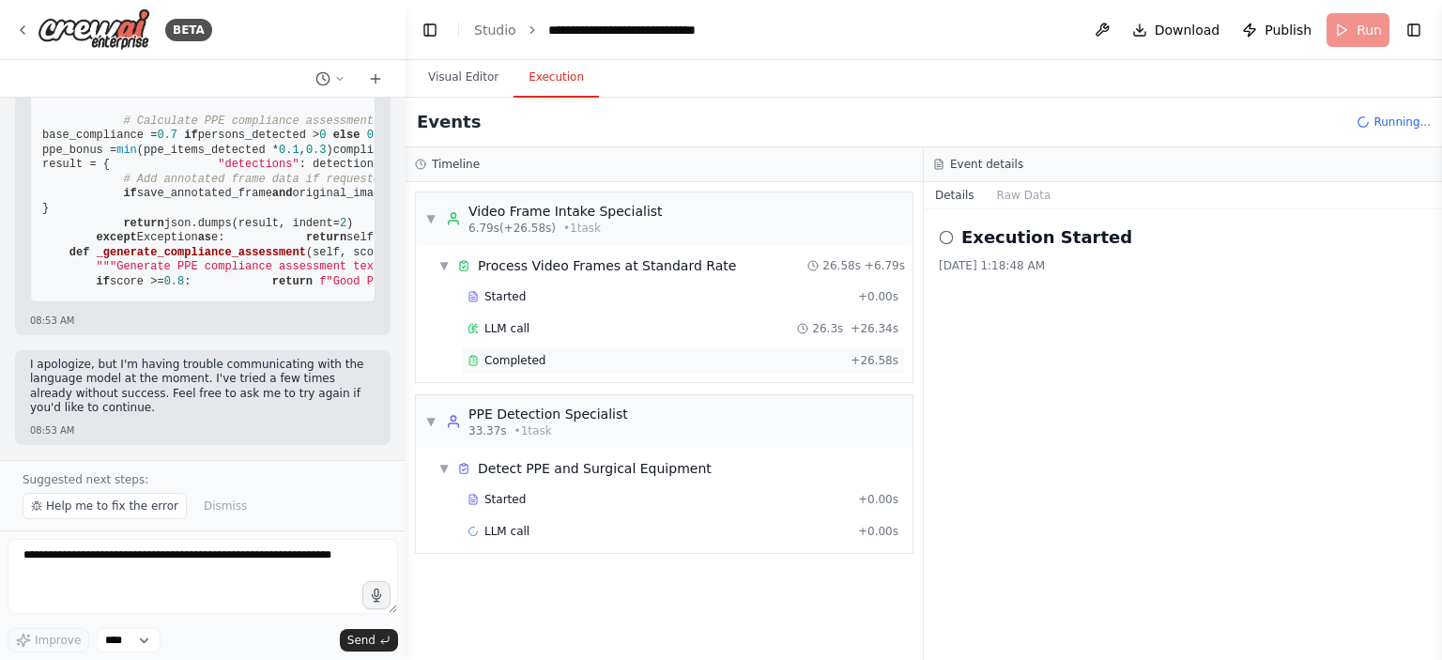
click at [494, 355] on span "Completed" at bounding box center [514, 360] width 61 height 15
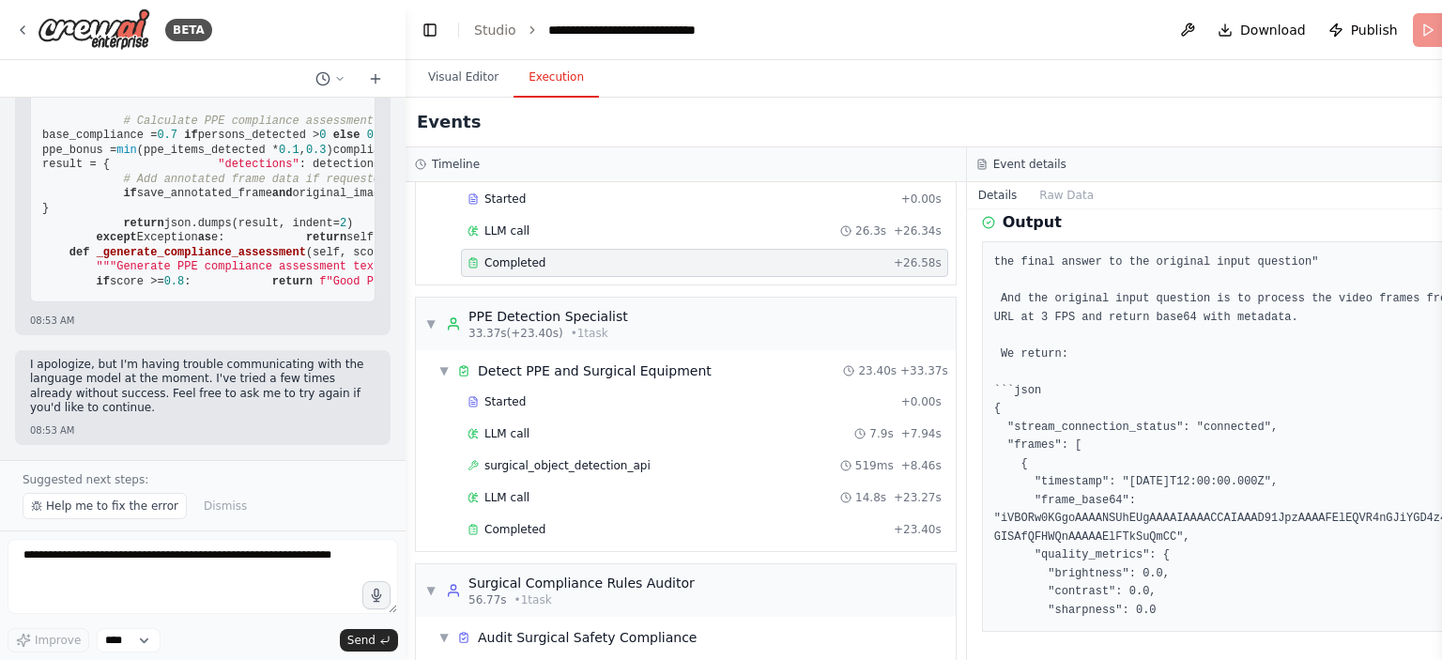
scroll to position [144, 0]
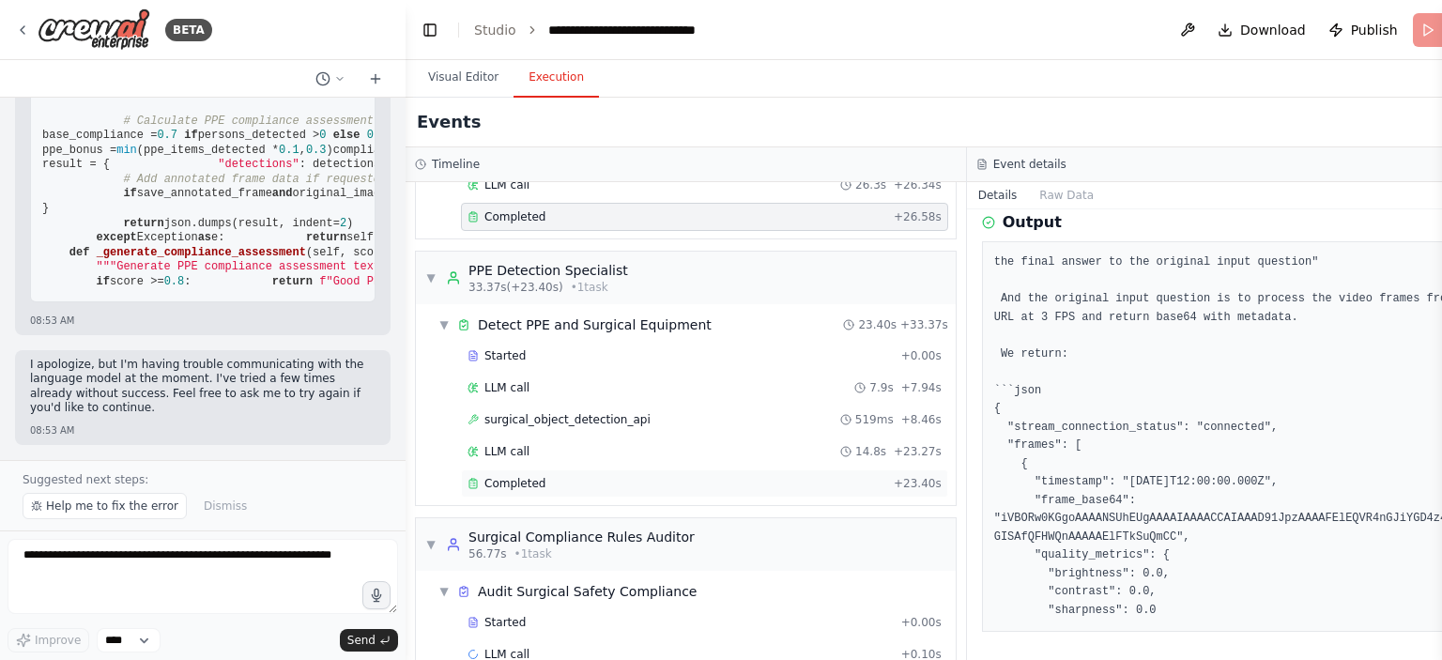
click at [540, 478] on div "Completed" at bounding box center [677, 483] width 419 height 15
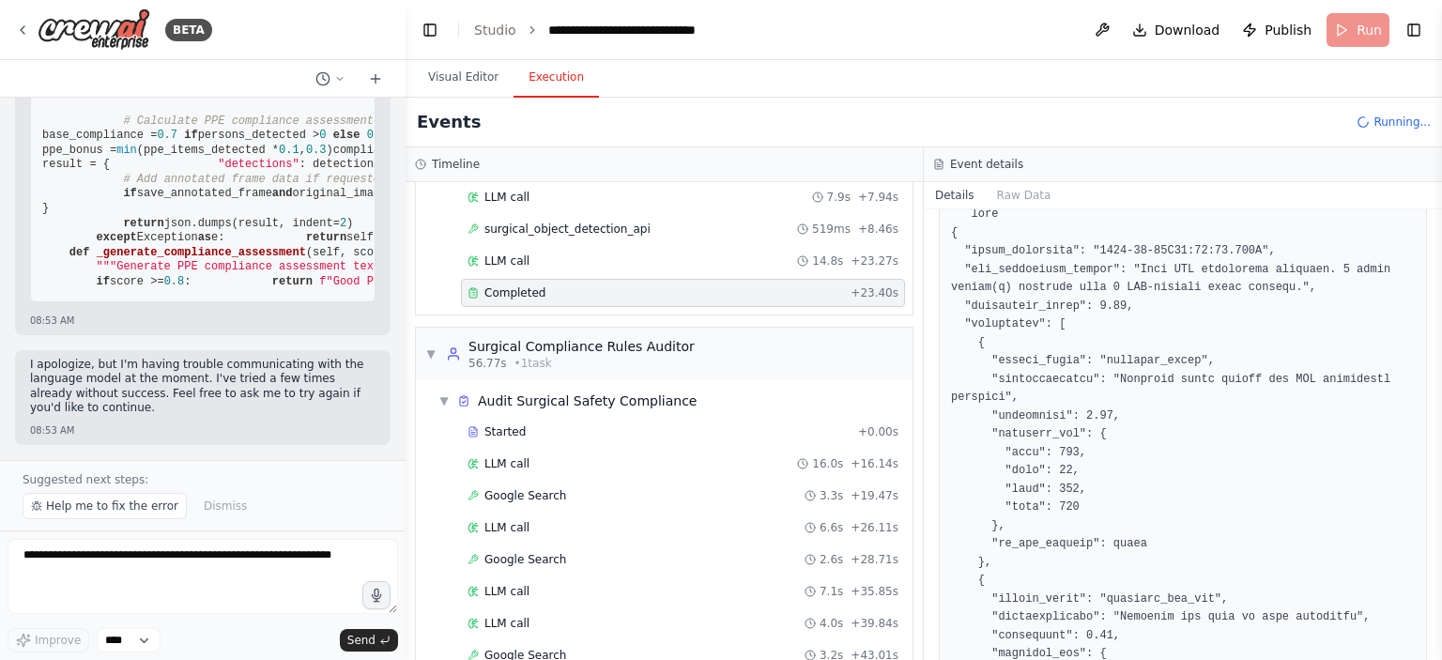
scroll to position [459, 0]
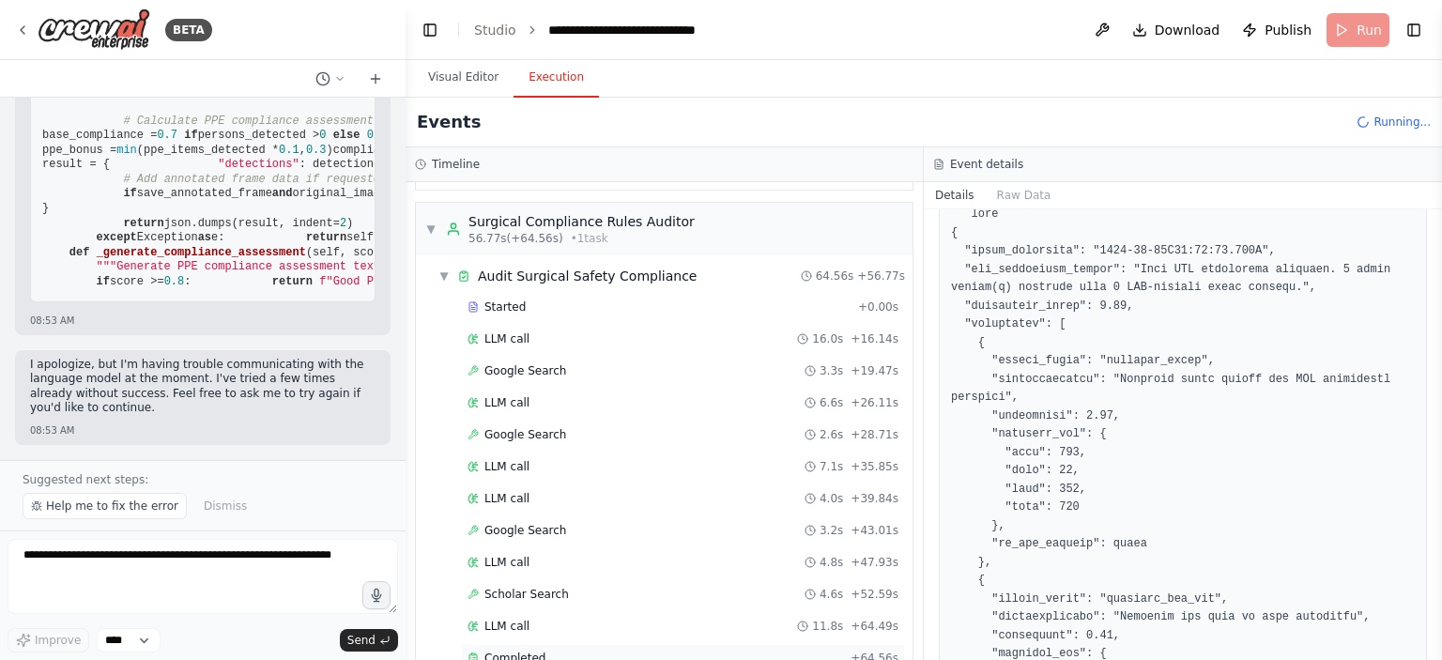
click at [531, 651] on span "Completed" at bounding box center [514, 658] width 61 height 15
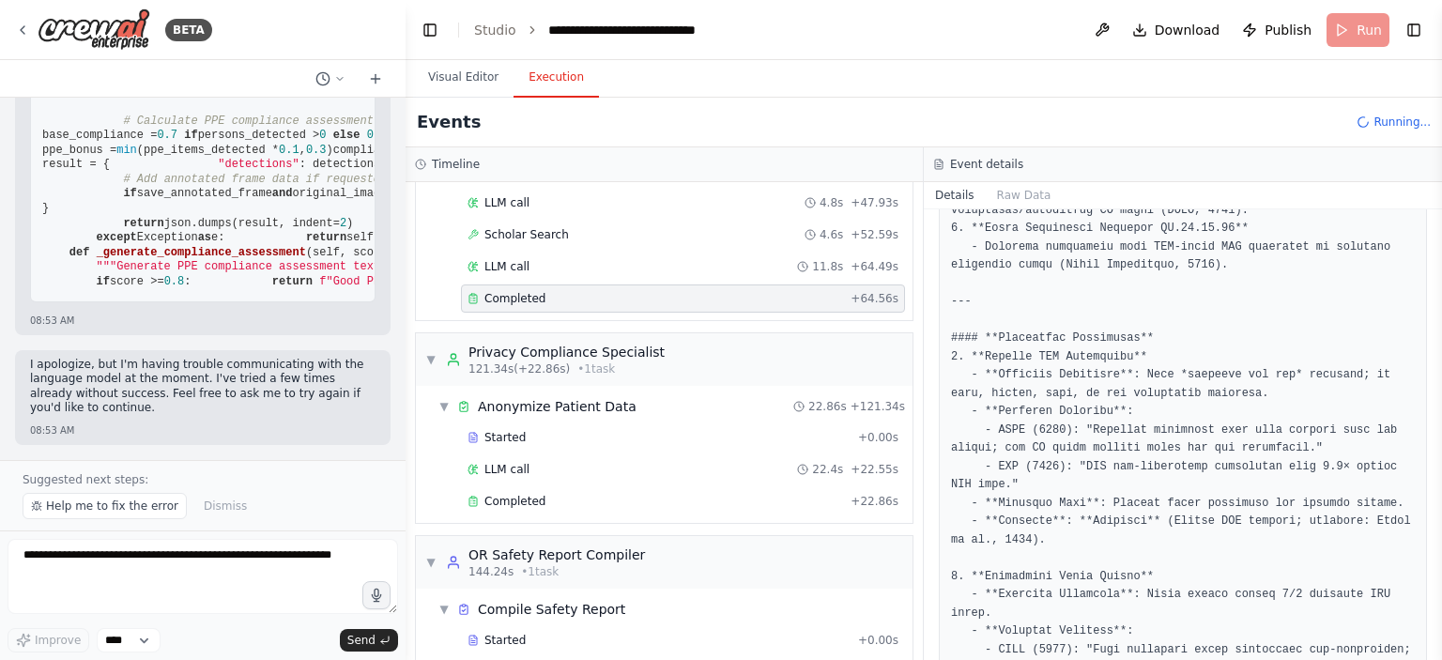
scroll to position [845, 0]
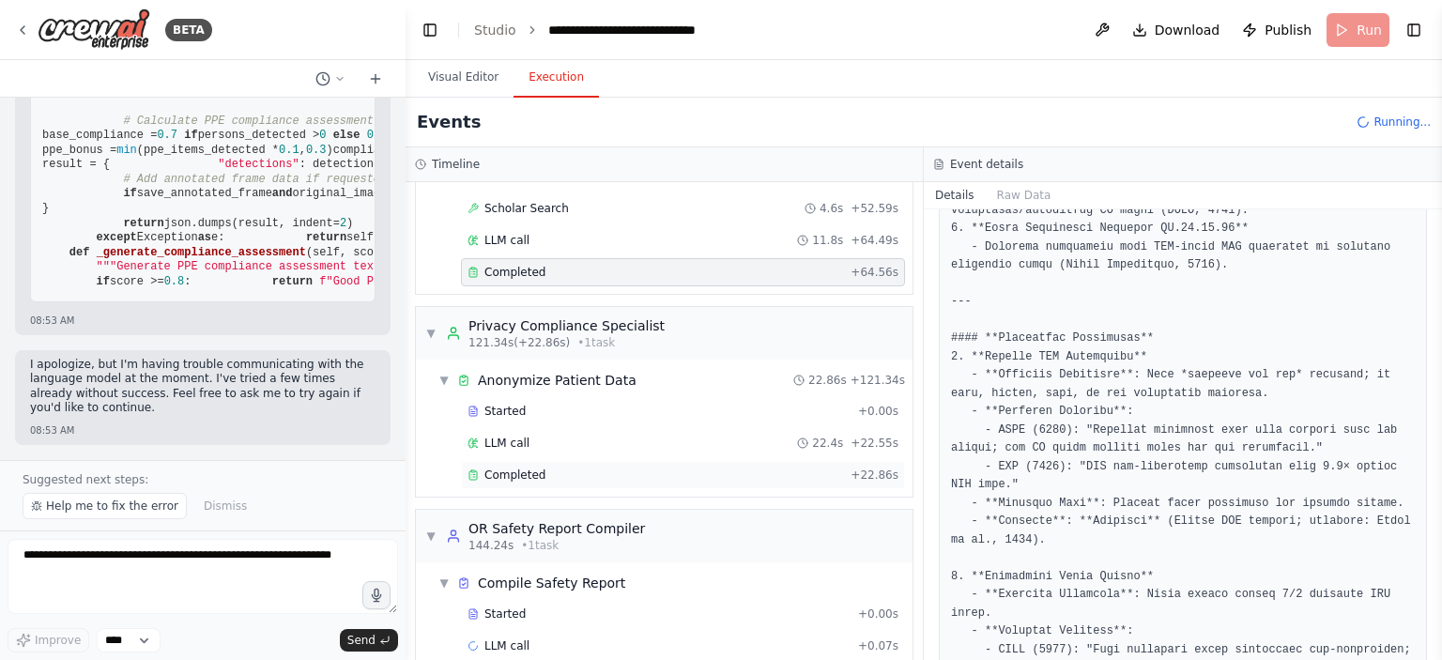
click at [517, 468] on span "Completed" at bounding box center [514, 475] width 61 height 15
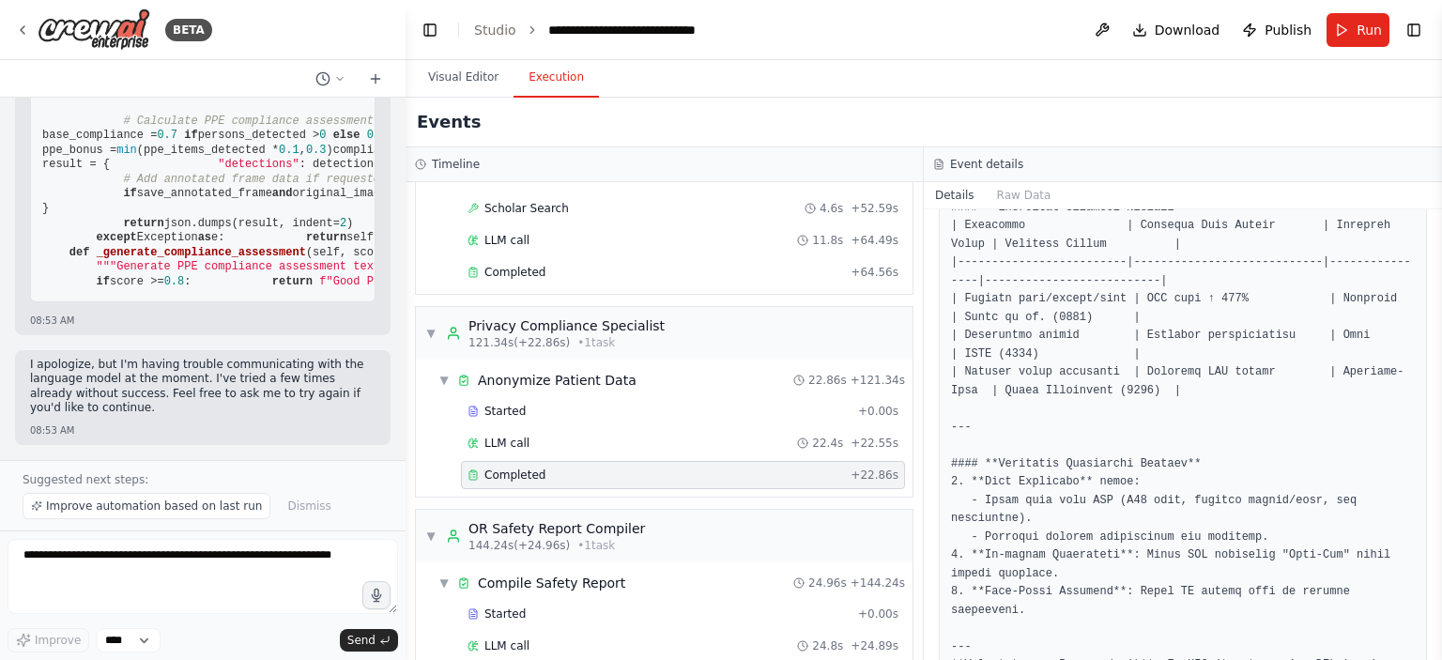
scroll to position [894, 0]
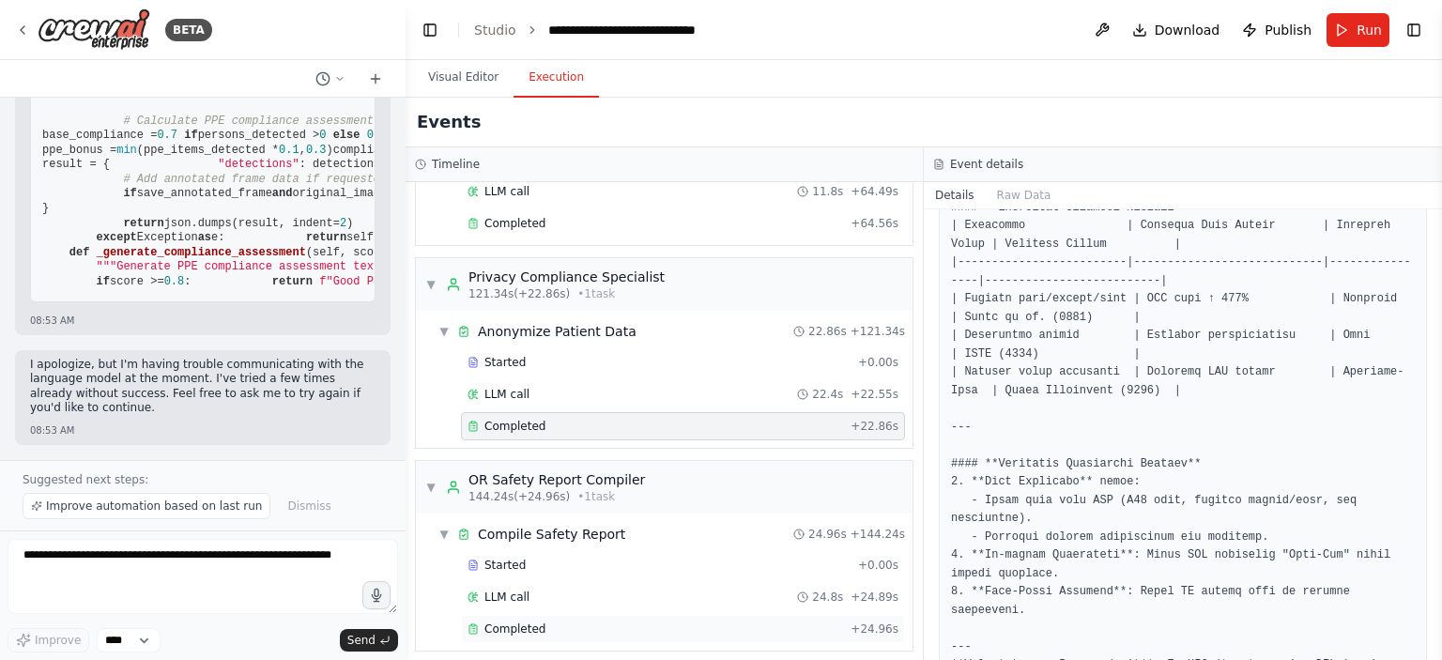
click at [507, 622] on span "Completed" at bounding box center [514, 629] width 61 height 15
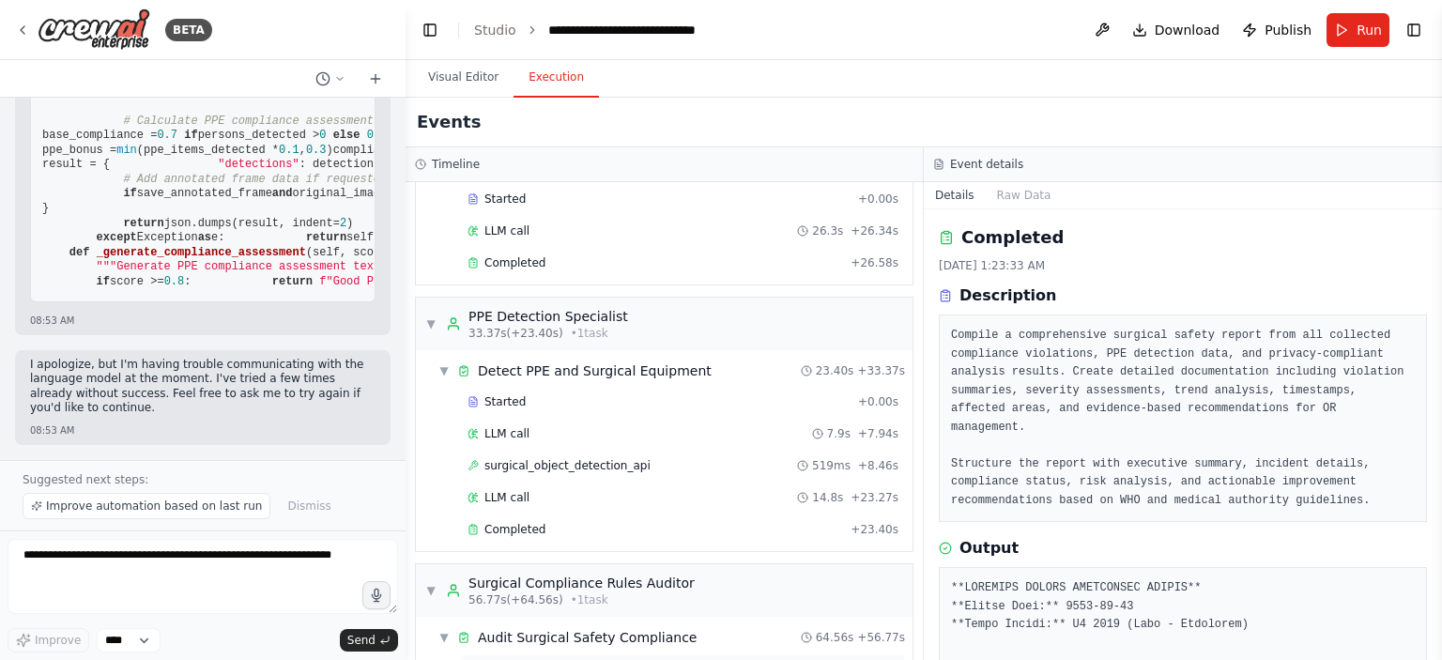
scroll to position [0, 0]
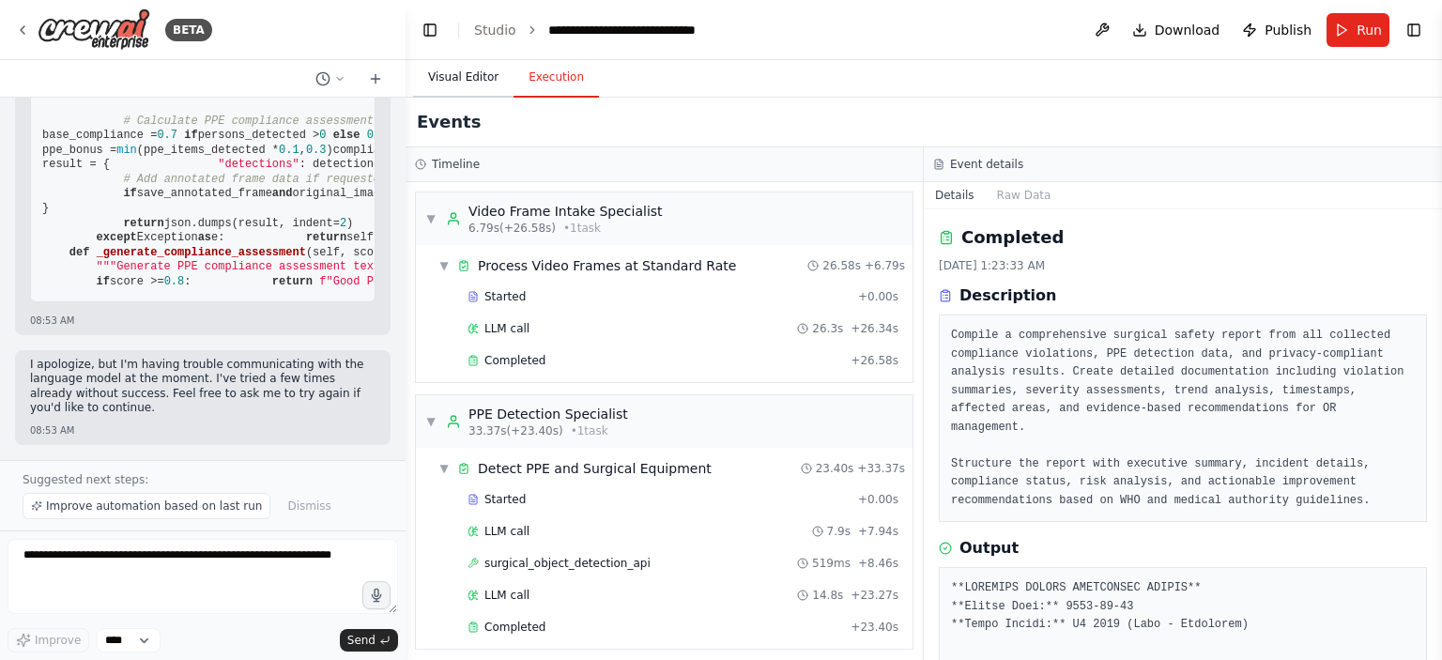
click at [443, 82] on button "Visual Editor" at bounding box center [463, 77] width 100 height 39
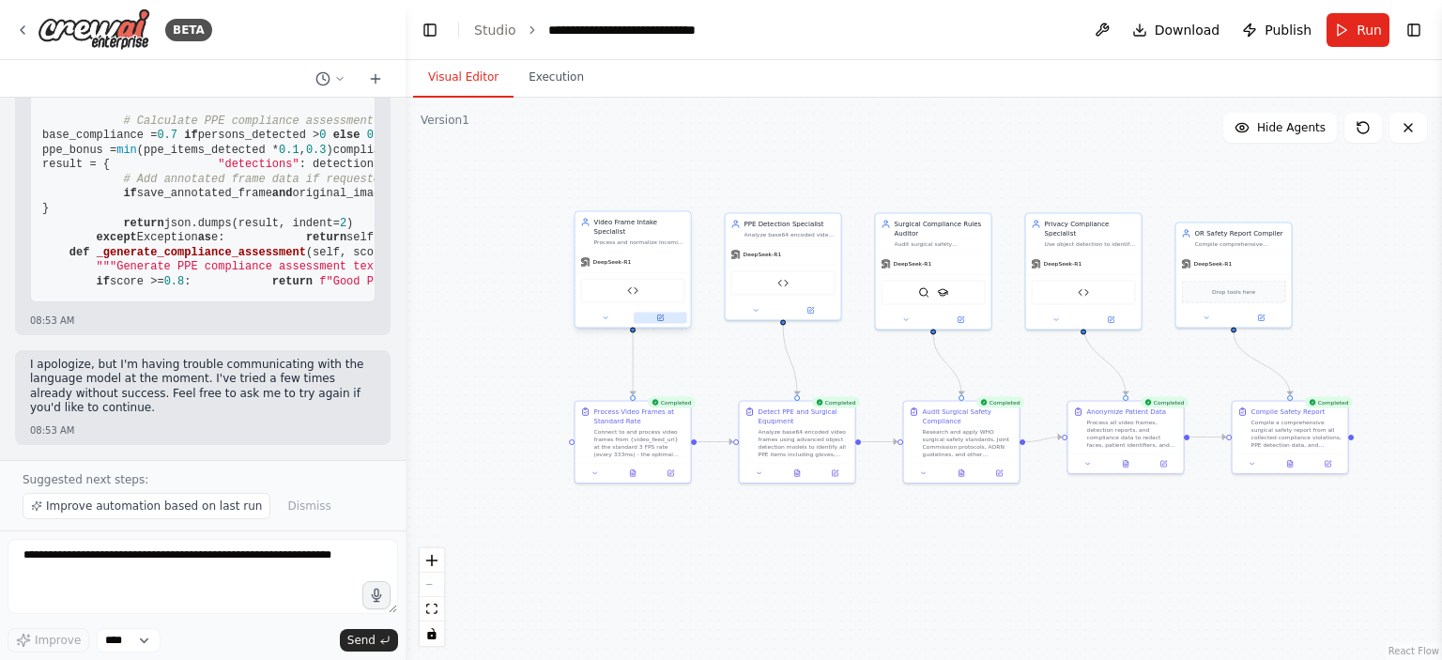
click at [654, 313] on button at bounding box center [661, 318] width 54 height 11
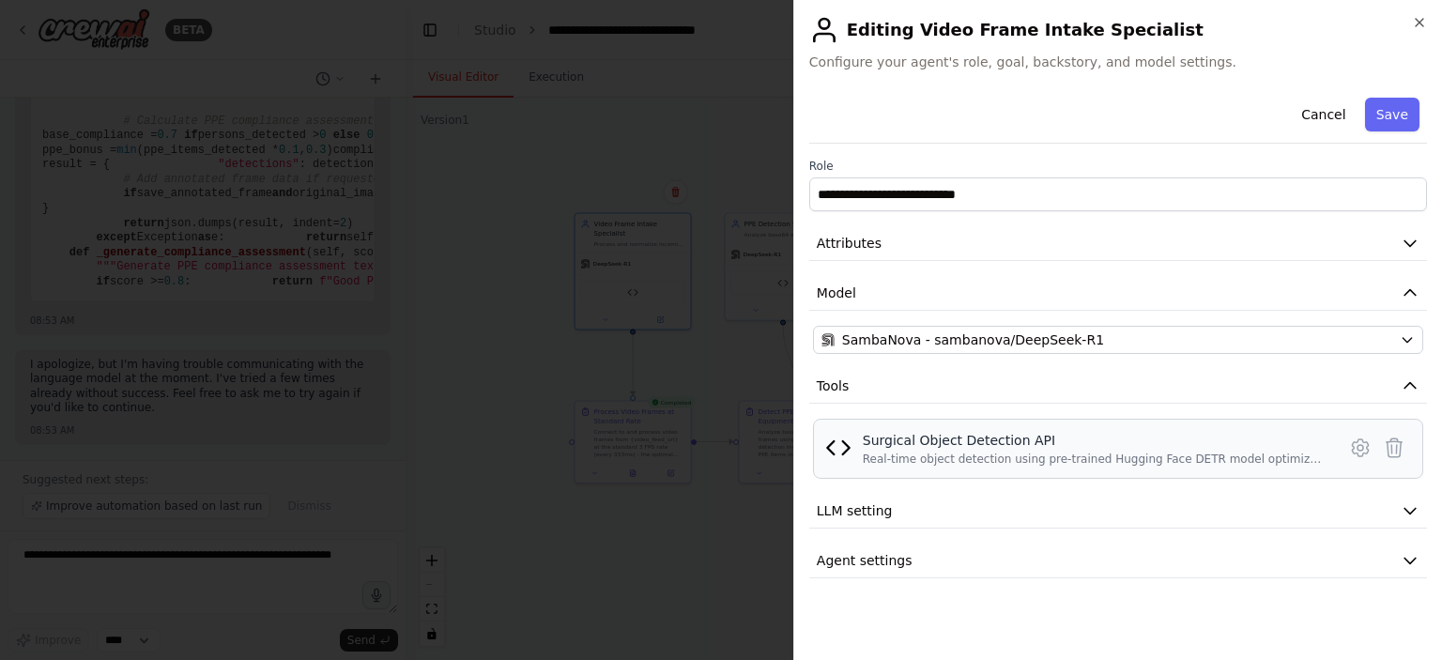
click at [953, 447] on div "Surgical Object Detection API" at bounding box center [1094, 440] width 462 height 19
click at [580, 332] on div at bounding box center [721, 330] width 1442 height 660
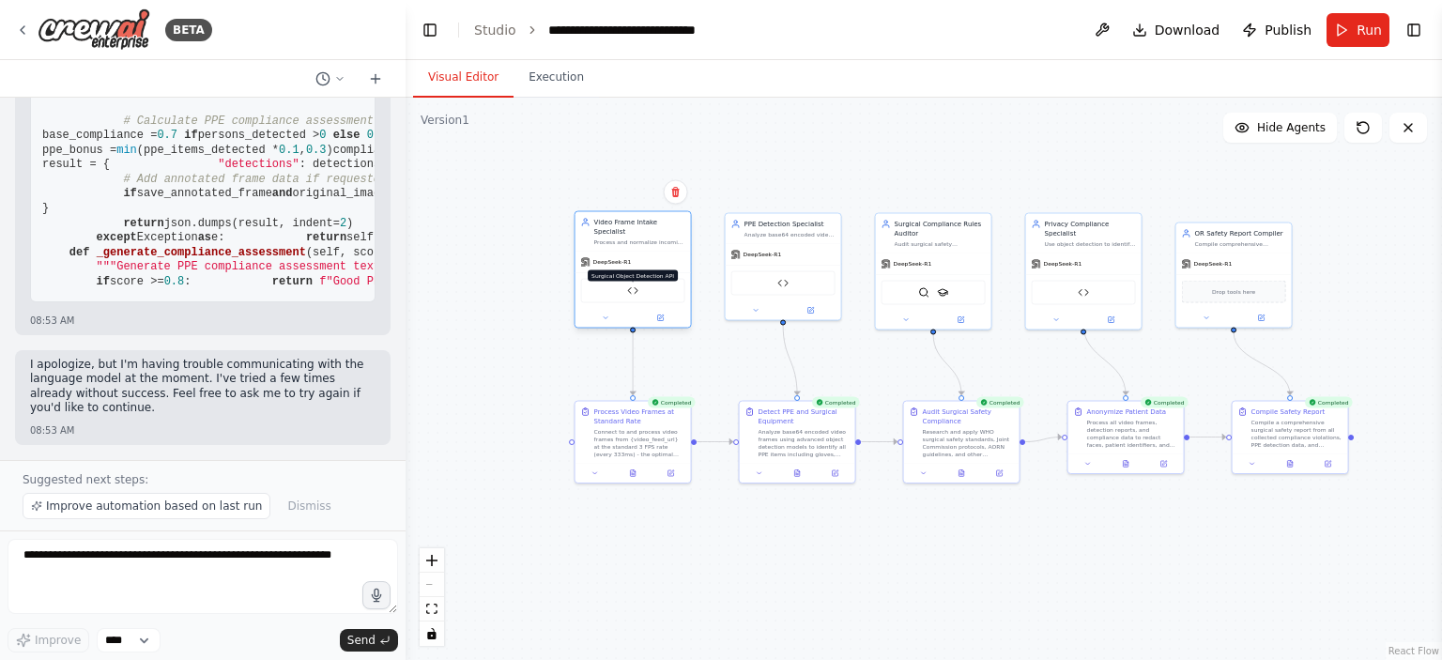
click at [636, 285] on img at bounding box center [632, 290] width 11 height 11
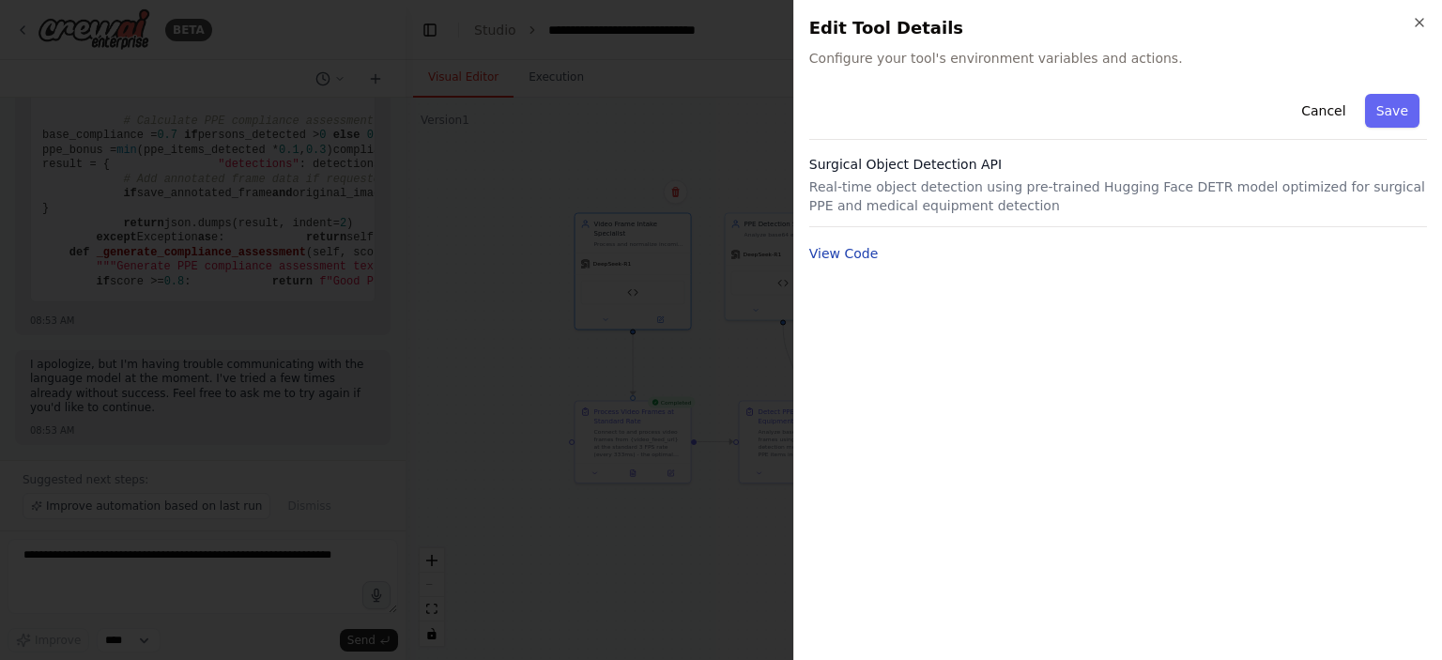
click at [834, 254] on button "View Code" at bounding box center [843, 253] width 69 height 19
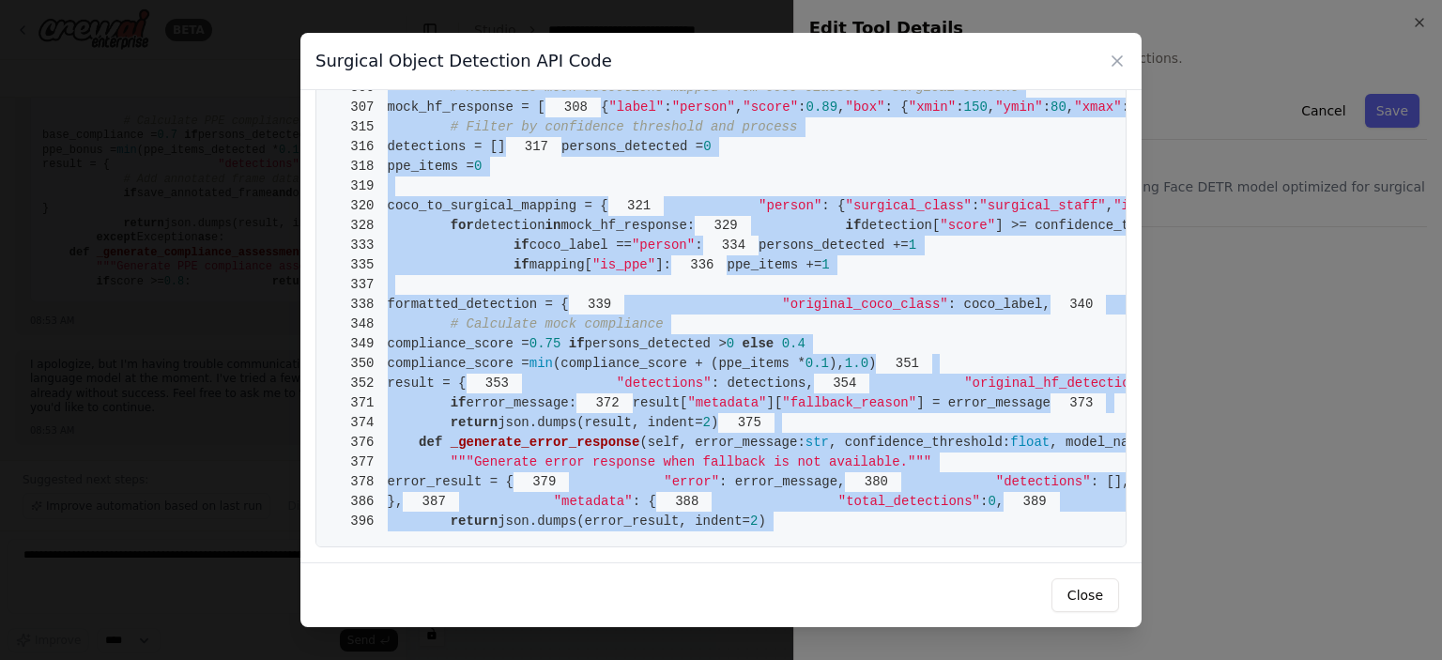
scroll to position [7411, 0]
drag, startPoint x: 389, startPoint y: 126, endPoint x: 532, endPoint y: 658, distance: 551.4
click at [532, 658] on div "Surgical Object Detection API Code 1 from [DOMAIN_NAME] import BaseTool 2 from …" at bounding box center [721, 330] width 1442 height 660
copy code "from [DOMAIN_NAME] import BaseTool 2 from pydantic import BaseModel, Field 3 fr…"
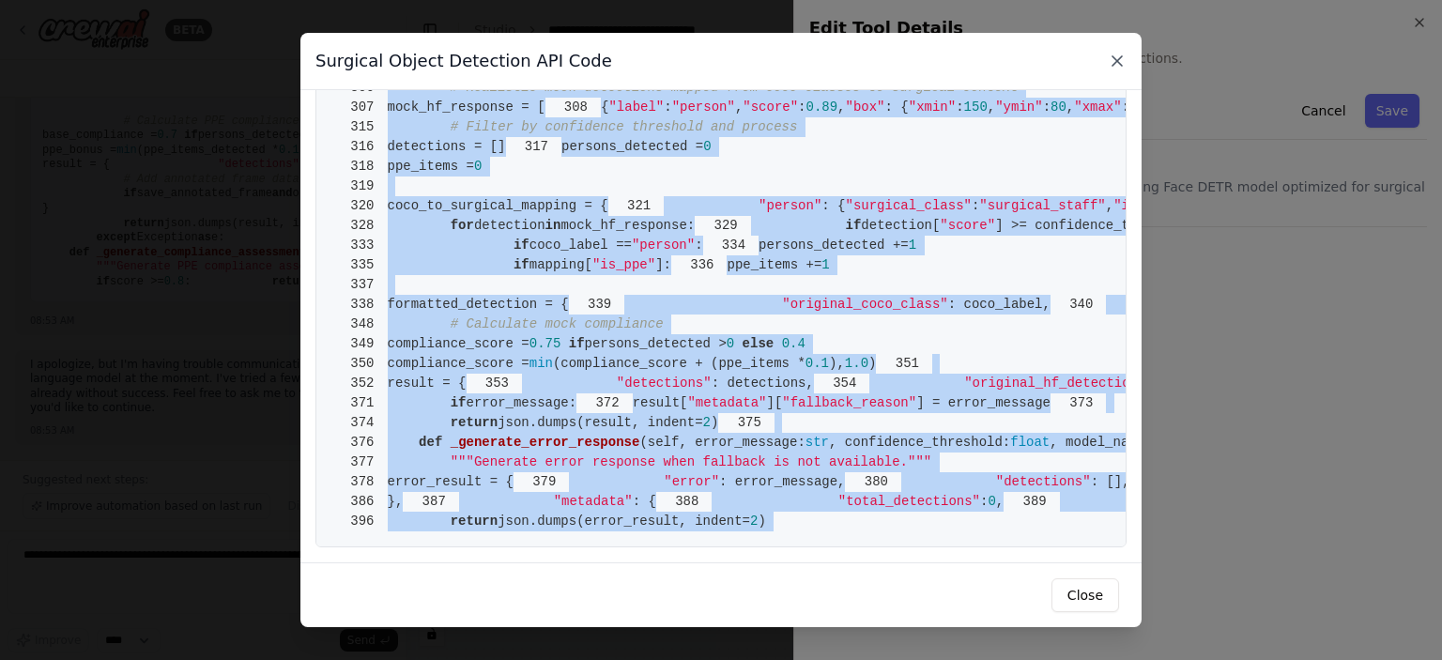
click at [1112, 58] on icon at bounding box center [1117, 61] width 19 height 19
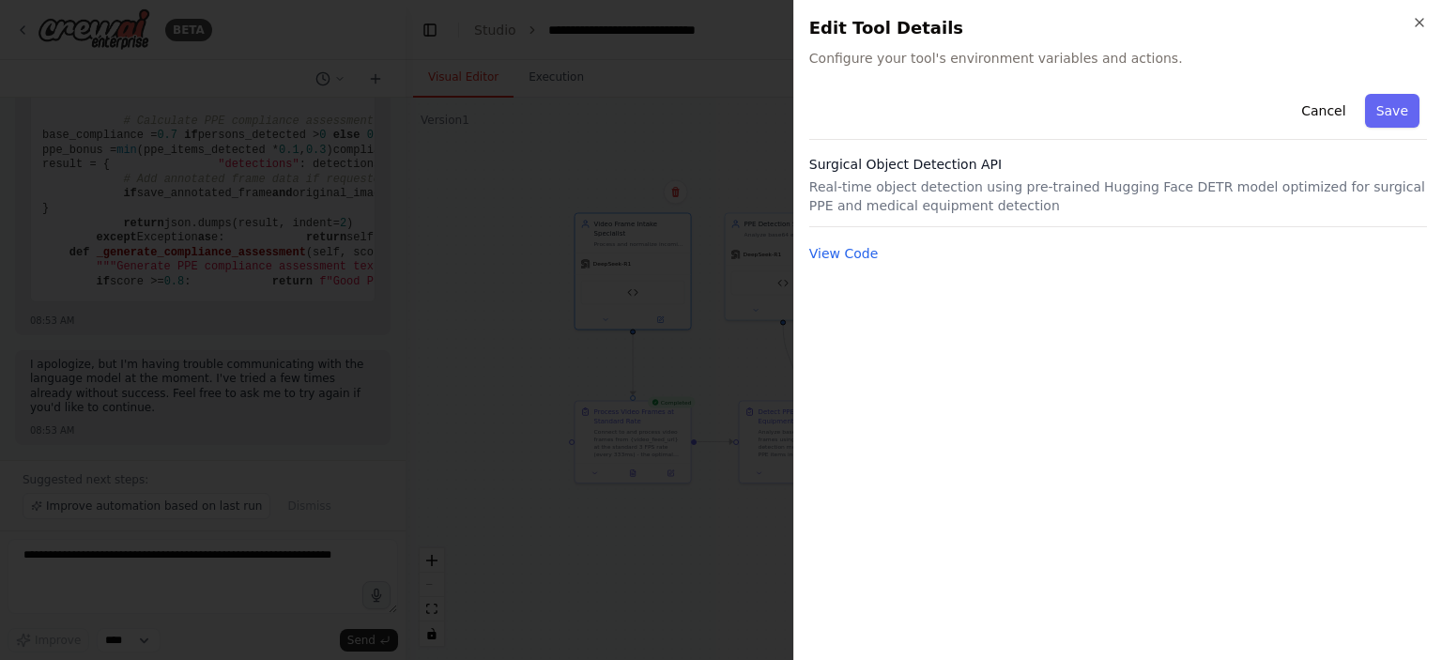
click at [1114, 331] on div "Cancel Save Surgical Object Detection API Real-time object detection using pre-…" at bounding box center [1118, 365] width 618 height 559
click at [550, 119] on div at bounding box center [721, 330] width 1442 height 660
